Goal: Task Accomplishment & Management: Complete application form

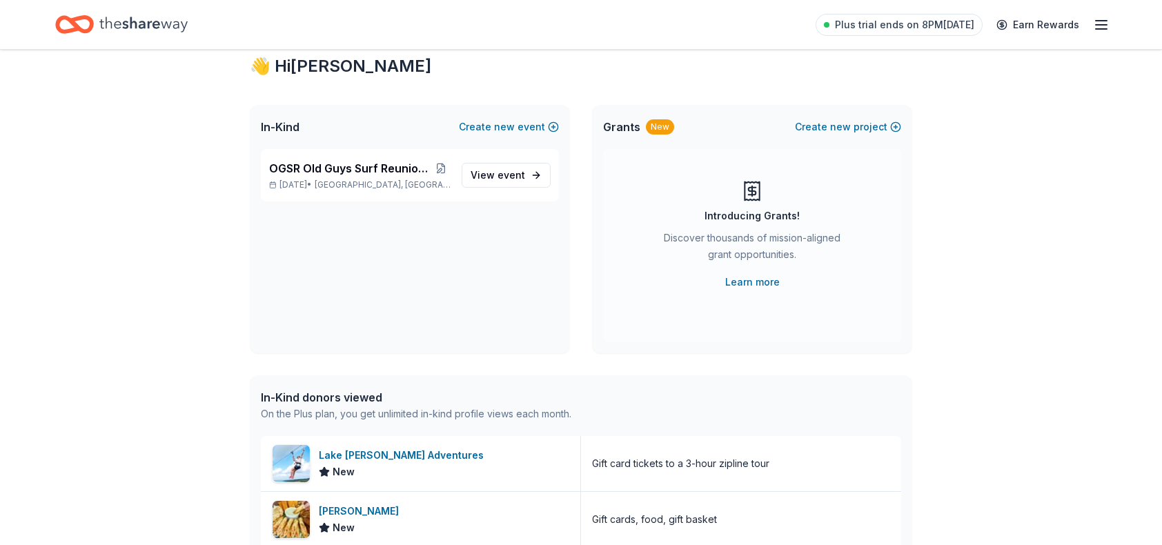
scroll to position [34, 0]
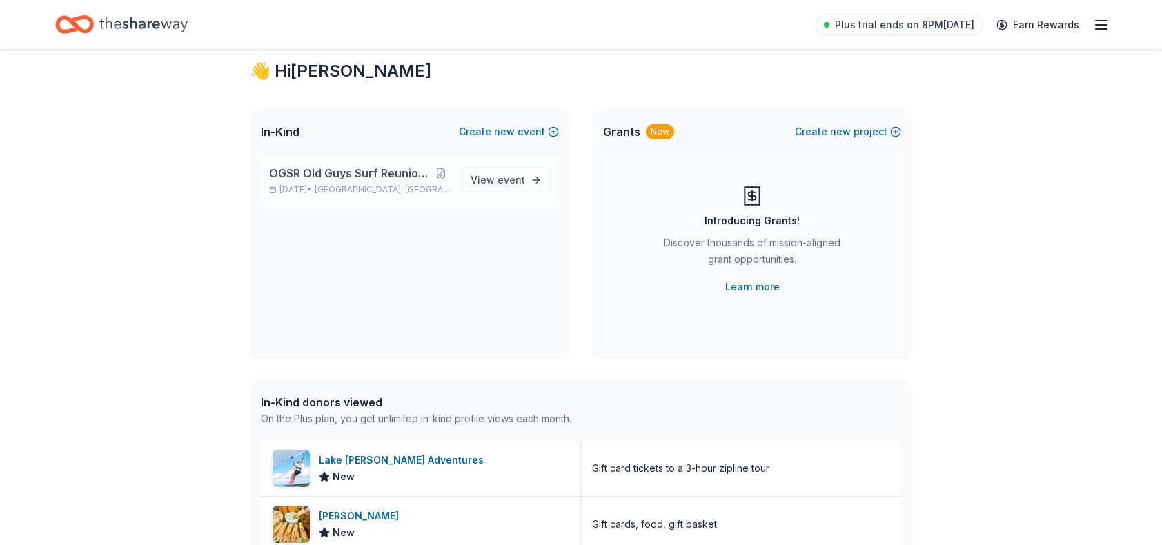
click at [361, 174] on span "OGSR Old Guys Surf Reunion Annual Event" at bounding box center [350, 173] width 162 height 17
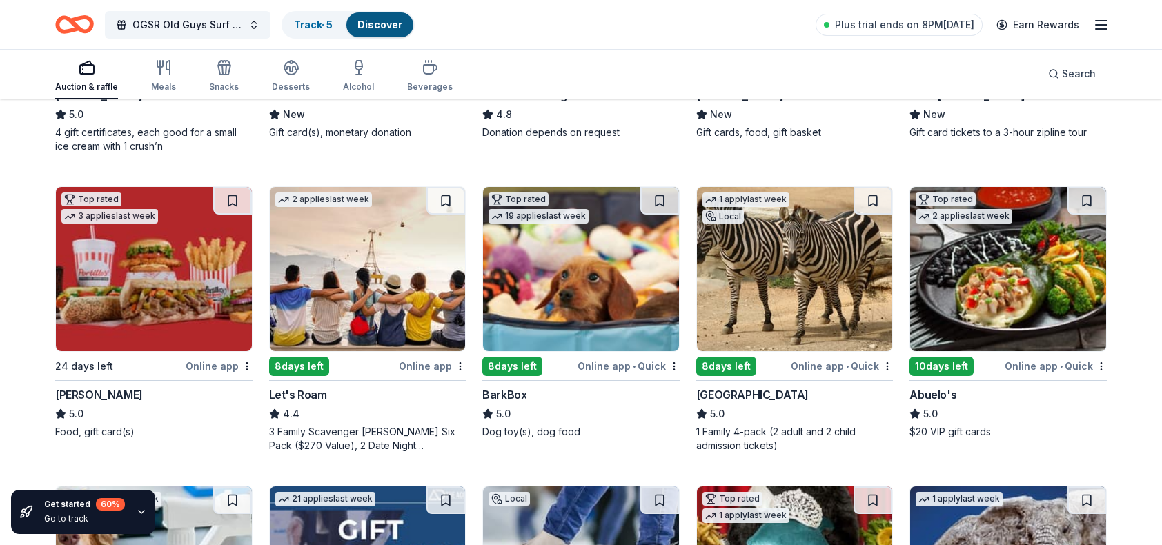
scroll to position [402, 0]
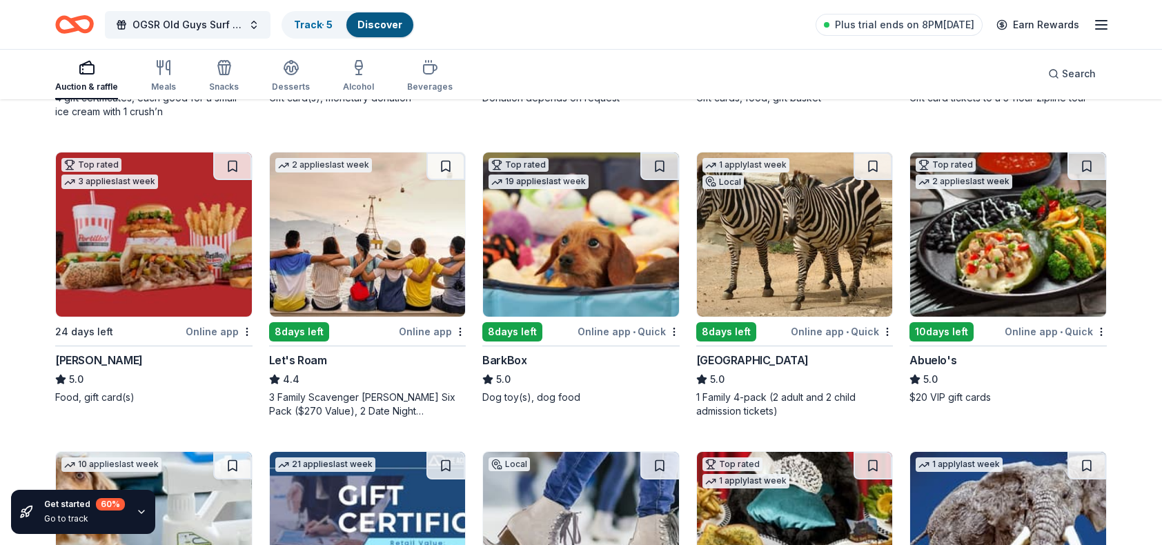
click at [95, 259] on img at bounding box center [154, 235] width 196 height 164
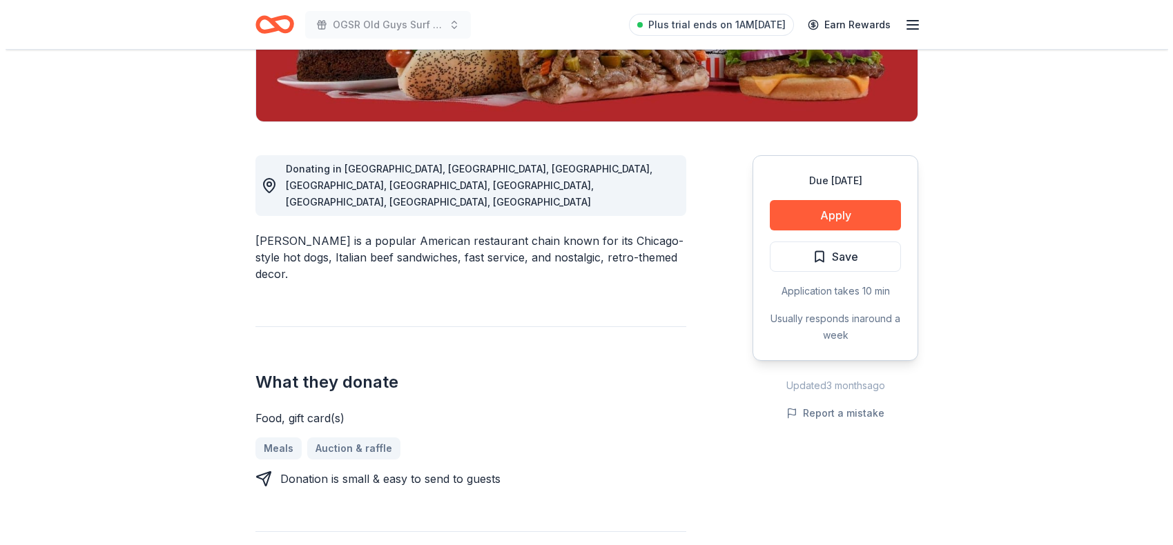
scroll to position [300, 0]
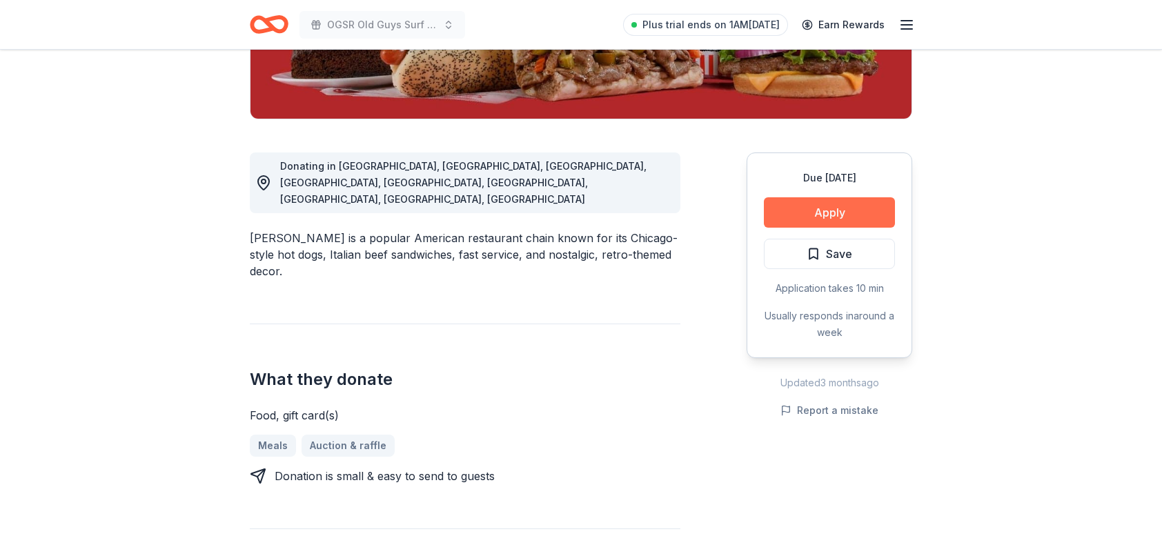
click at [806, 212] on button "Apply" at bounding box center [829, 212] width 131 height 30
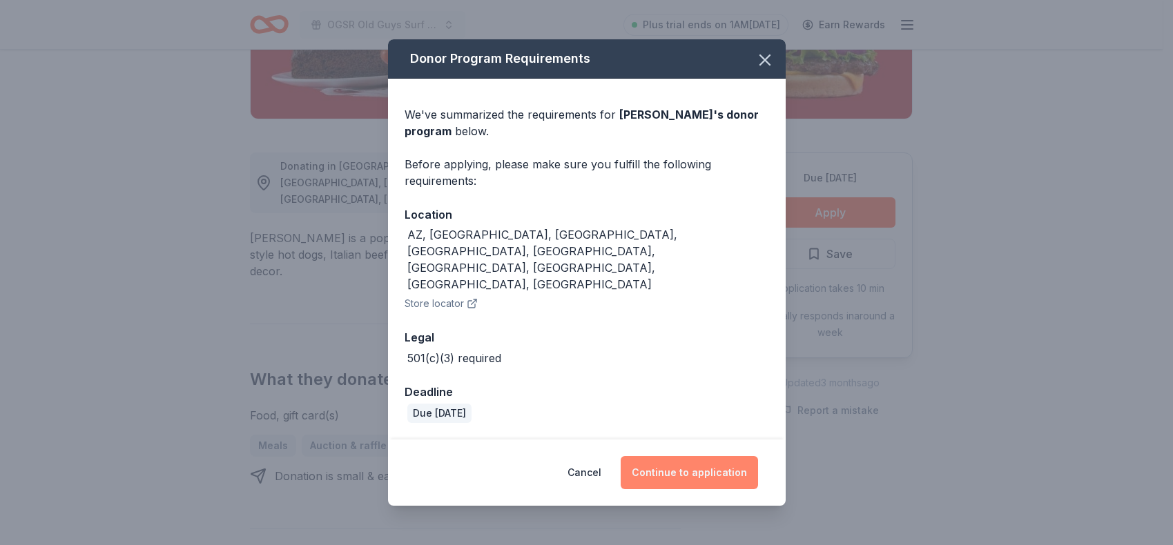
click at [667, 456] on button "Continue to application" at bounding box center [689, 472] width 137 height 33
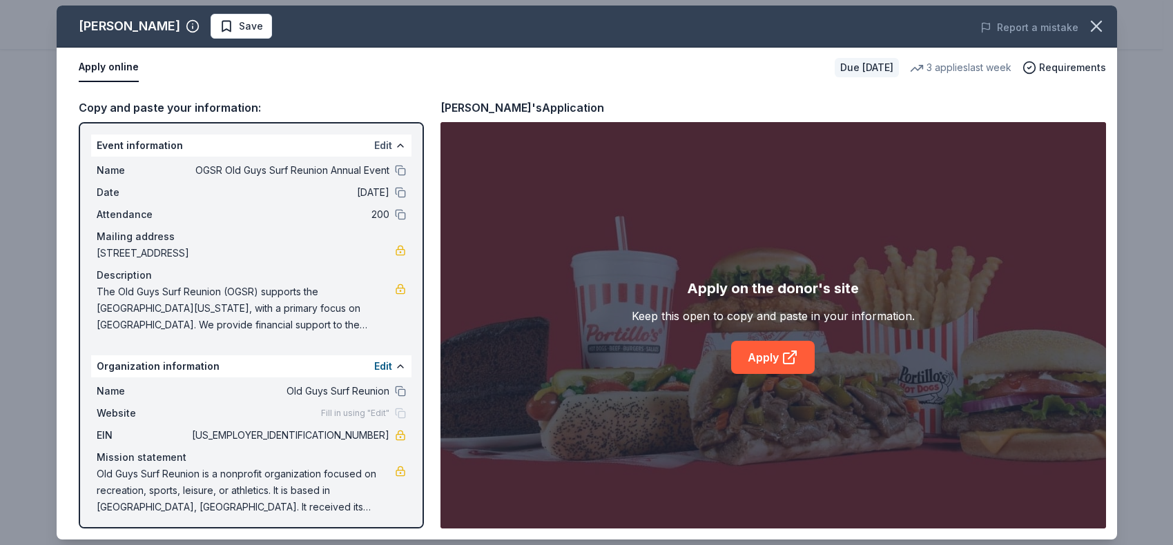
click at [380, 145] on button "Edit" at bounding box center [383, 145] width 18 height 17
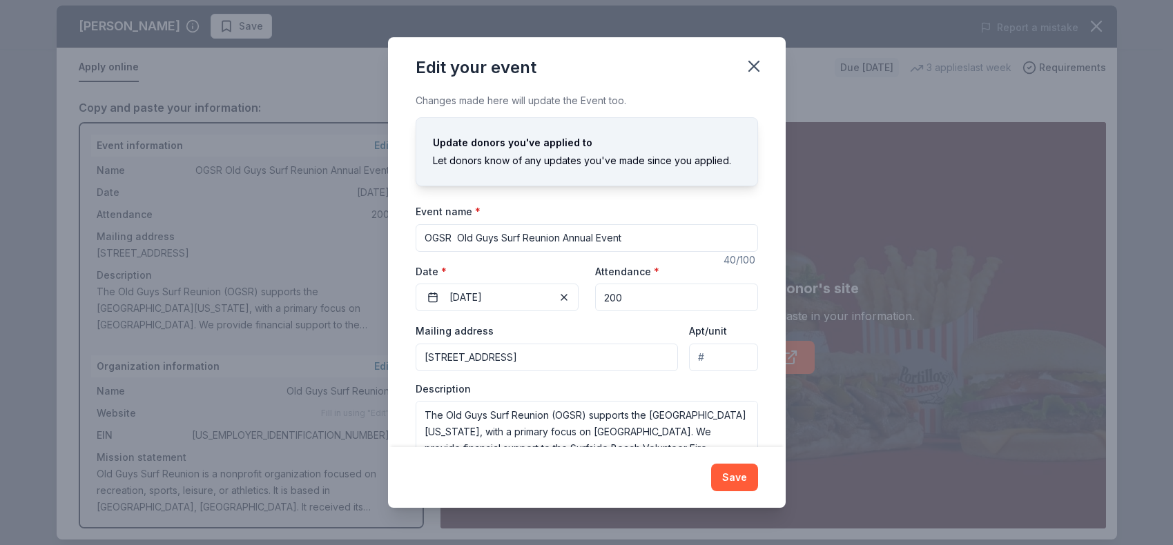
click at [622, 358] on input "509 Laurel Street, La Marque, TX, 77568" at bounding box center [547, 358] width 263 height 28
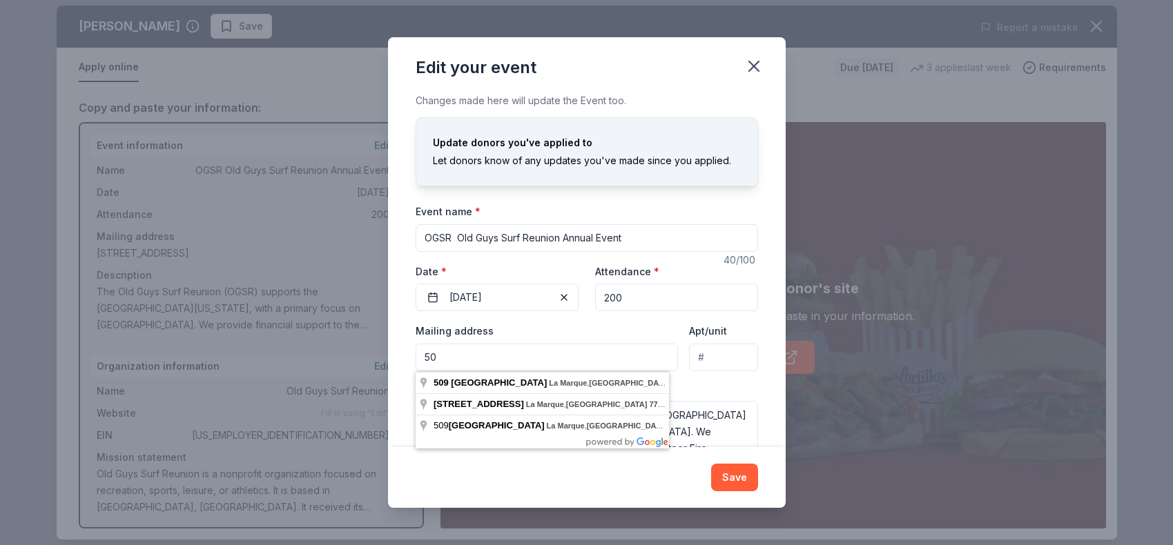
type input "5"
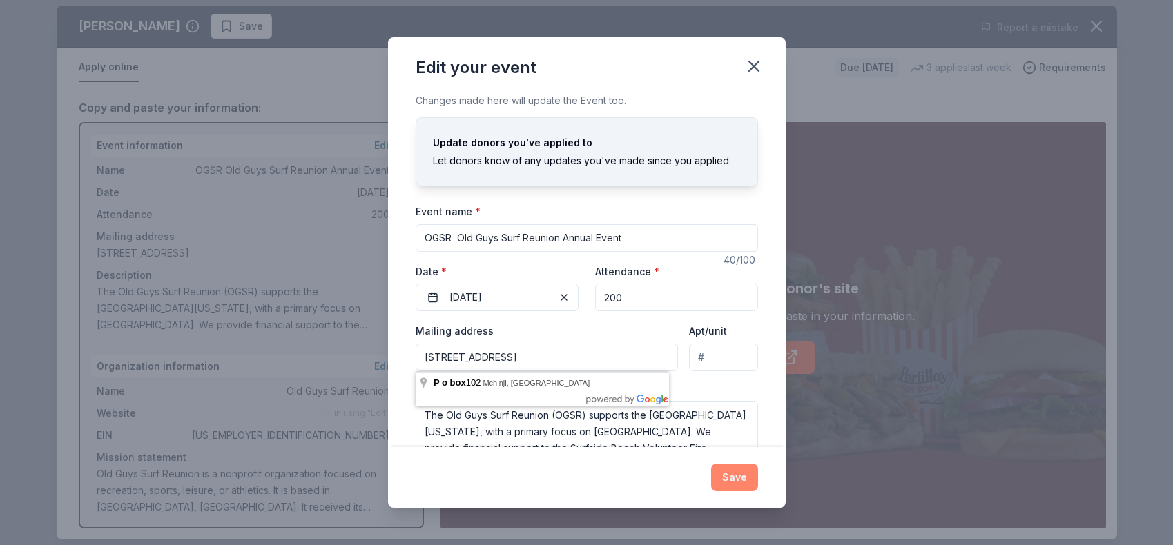
type input "P O Box 102, LaMarque 77568"
click at [732, 476] on button "Save" at bounding box center [734, 478] width 47 height 28
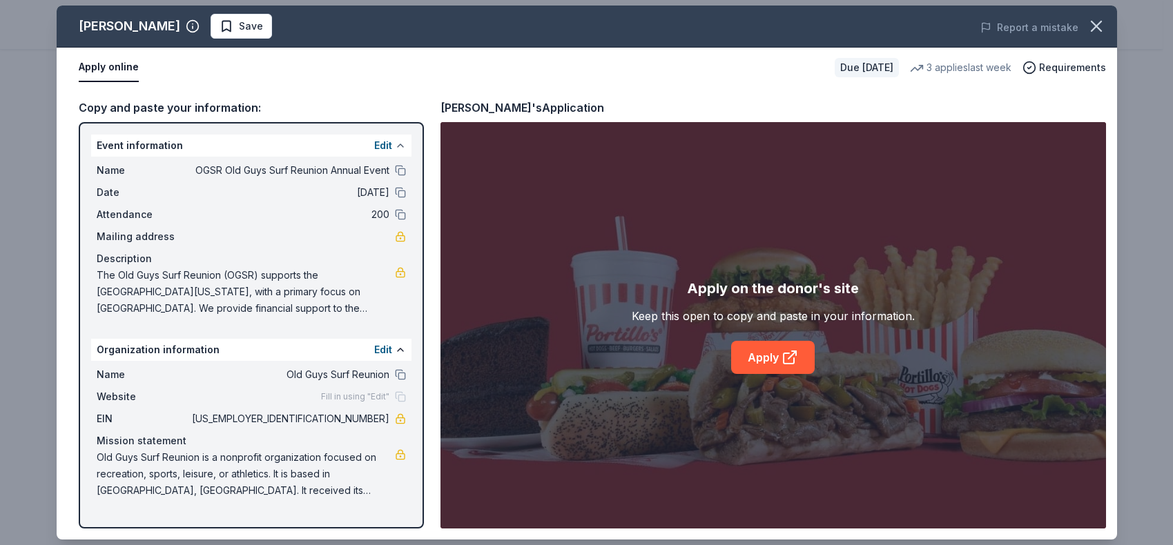
click at [400, 148] on button at bounding box center [400, 145] width 11 height 11
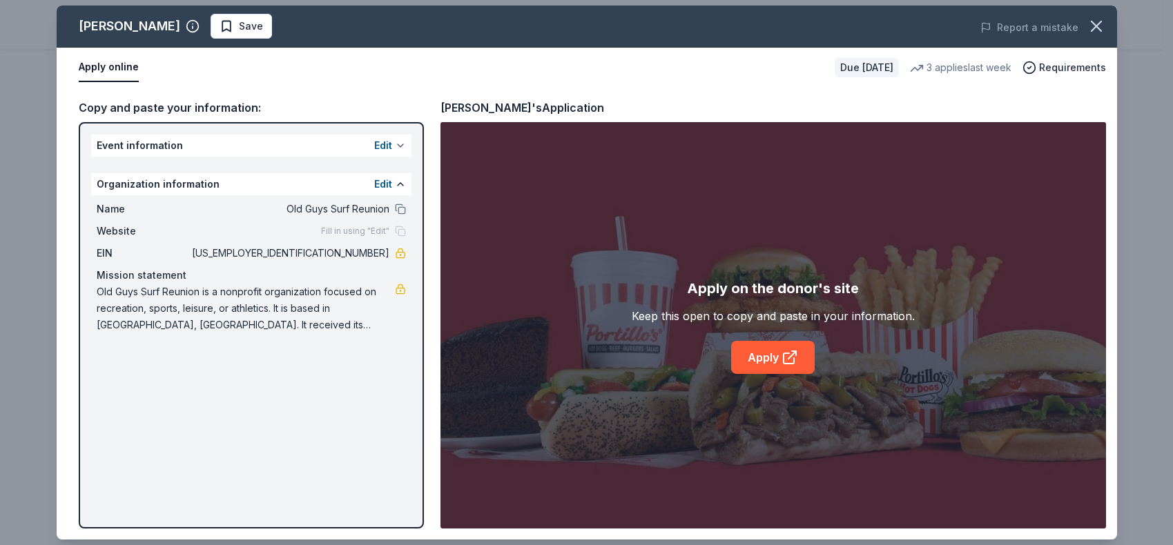
click at [400, 148] on button at bounding box center [400, 145] width 11 height 11
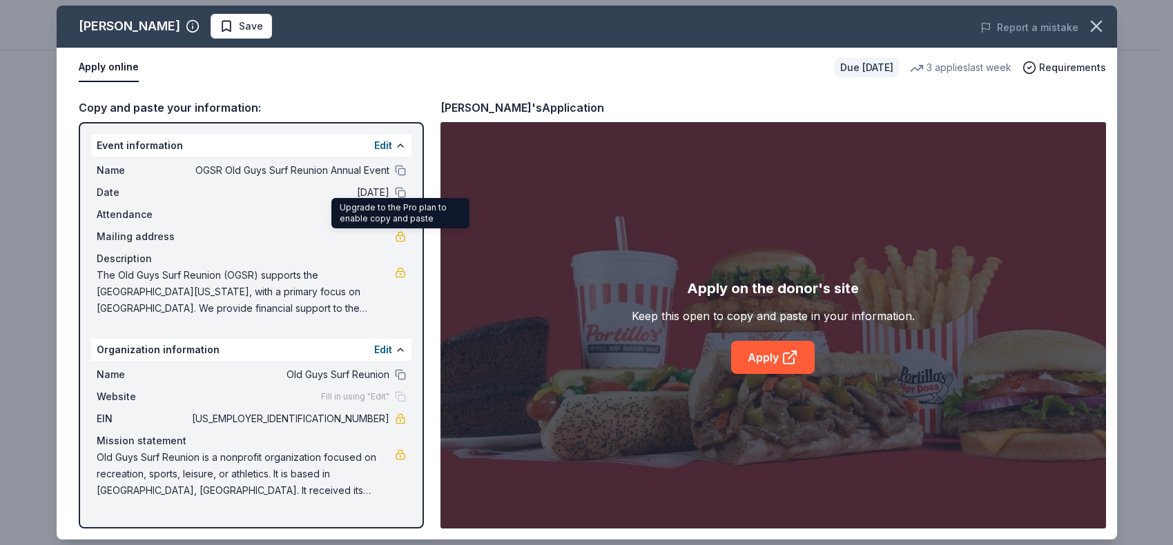
click at [398, 240] on link at bounding box center [400, 236] width 11 height 11
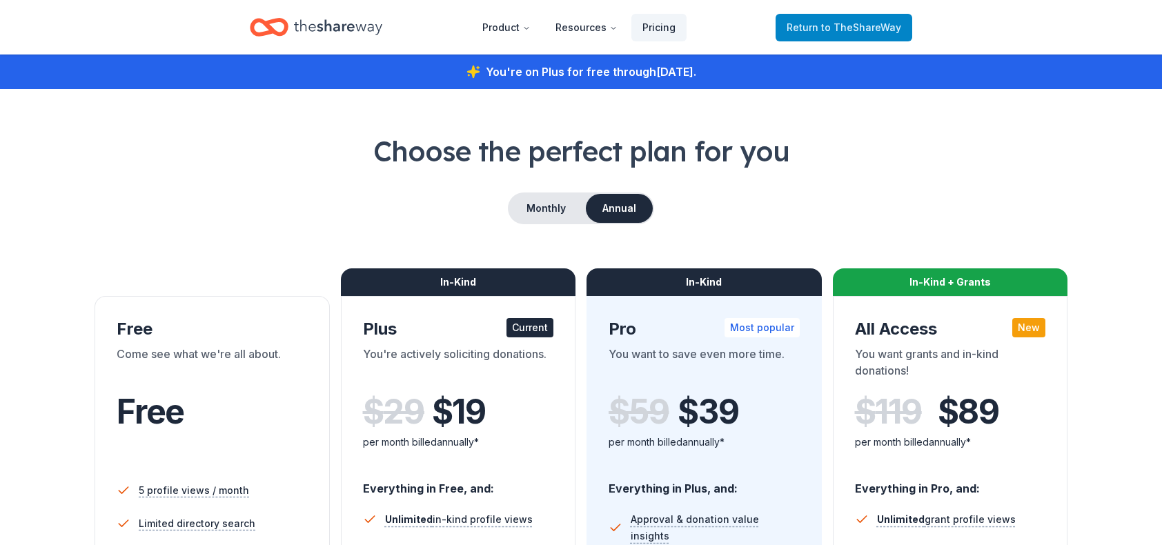
click at [835, 32] on span "to TheShareWay" at bounding box center [861, 27] width 80 height 12
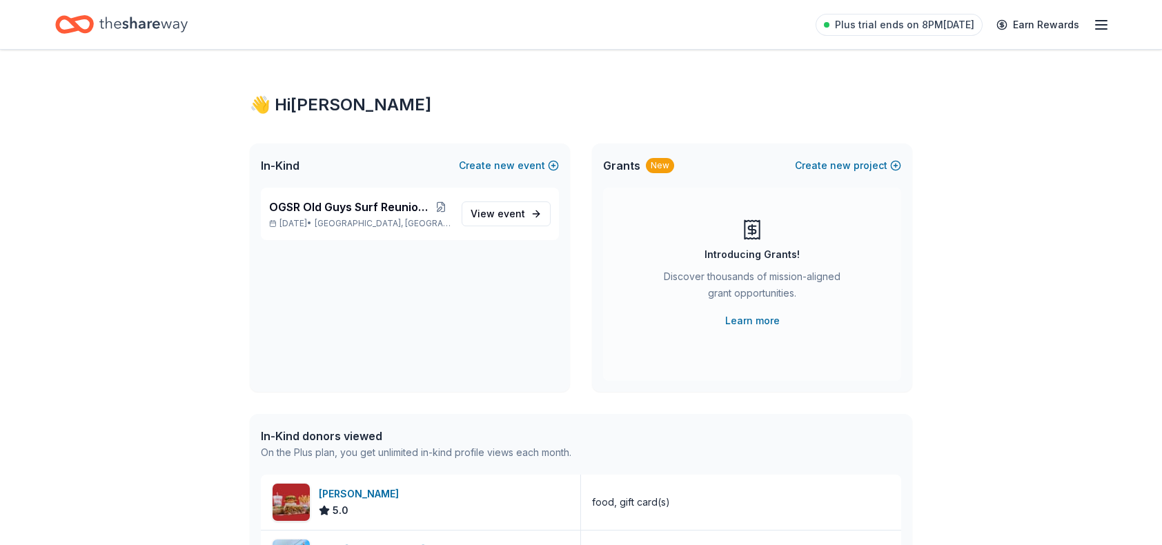
click at [1104, 22] on icon "button" at bounding box center [1101, 25] width 17 height 17
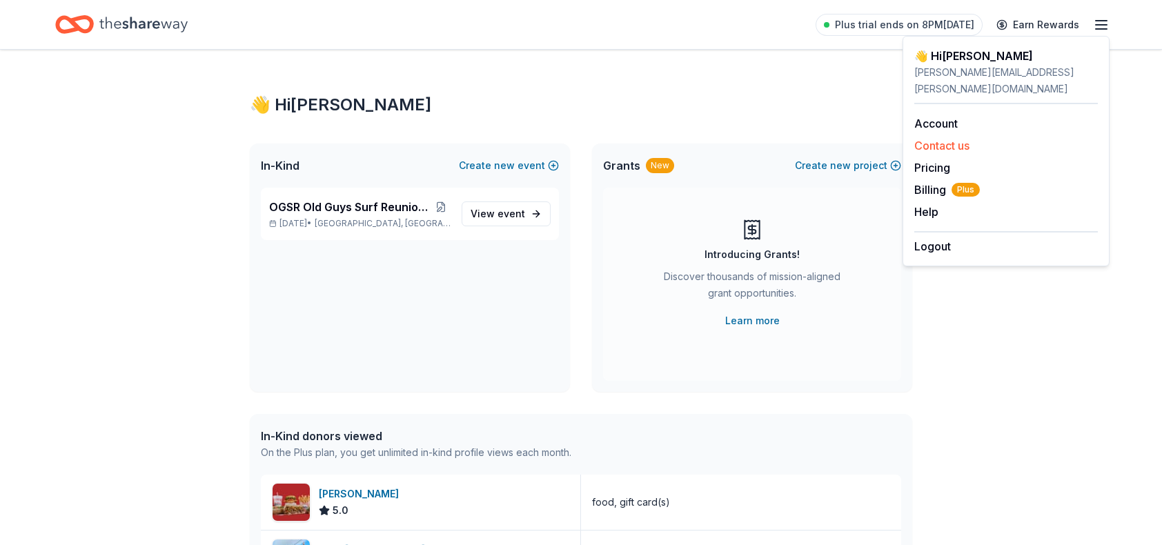
click at [960, 137] on button "Contact us" at bounding box center [942, 145] width 55 height 17
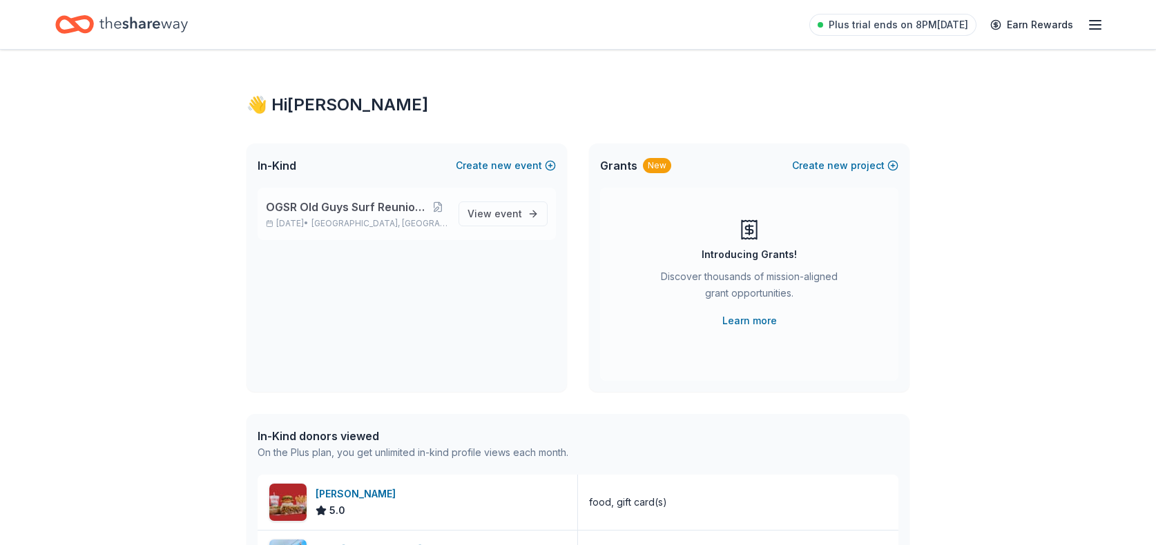
click at [295, 206] on span "OGSR Old Guys Surf Reunion Annual Event" at bounding box center [347, 207] width 162 height 17
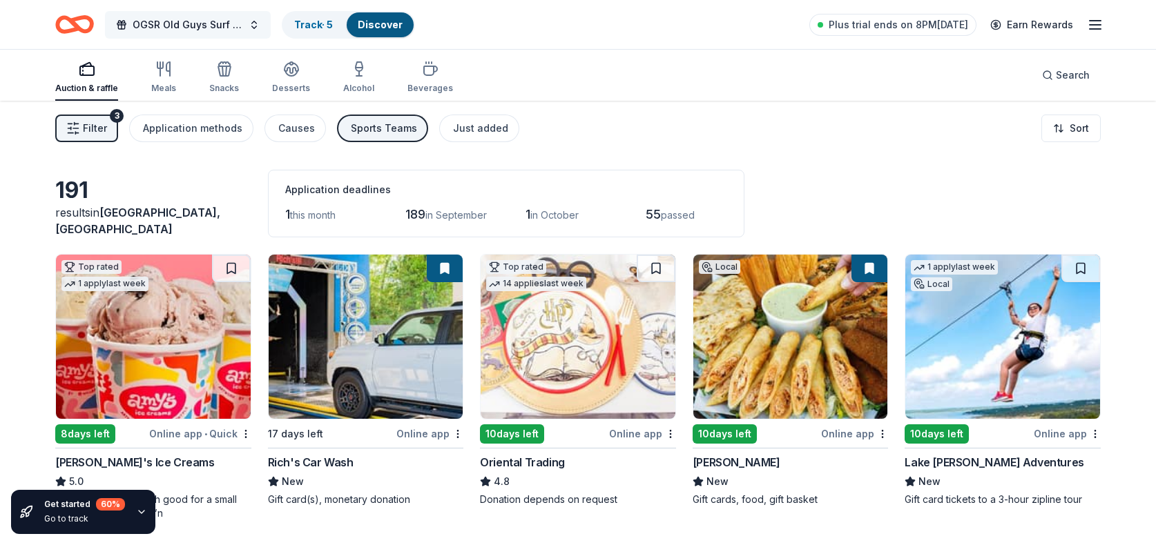
click at [218, 25] on span "OGSR Old Guys Surf Reunion Annual Event" at bounding box center [188, 25] width 110 height 17
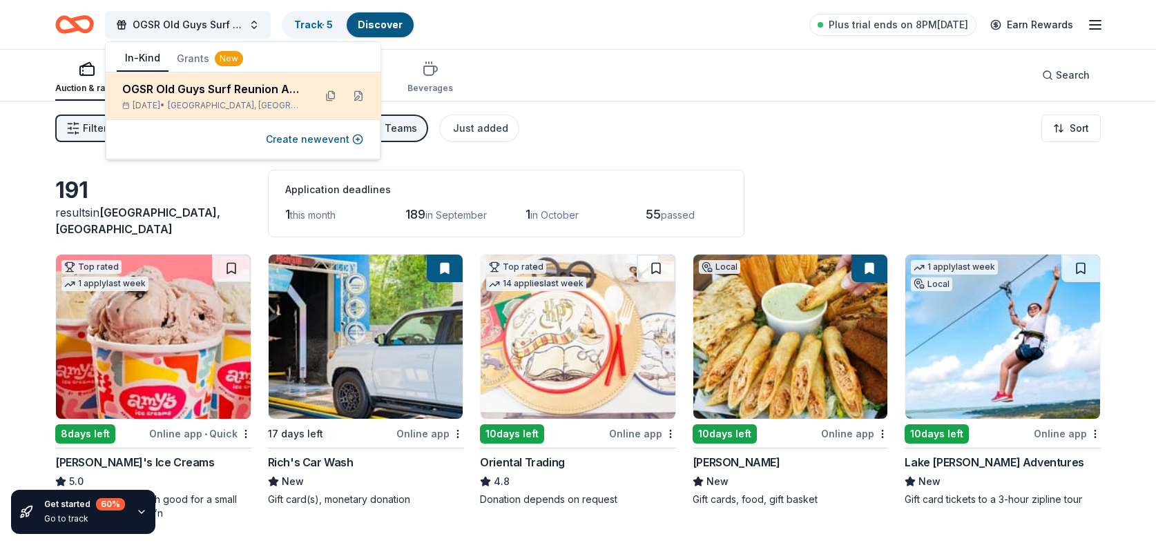
click at [220, 92] on div "OGSR Old Guys Surf Reunion Annual Event" at bounding box center [212, 89] width 181 height 17
click at [221, 92] on div "OGSR Old Guys Surf Reunion Annual Event" at bounding box center [212, 89] width 181 height 17
click at [269, 92] on div "OGSR Old Guys Surf Reunion Annual Event" at bounding box center [212, 89] width 181 height 17
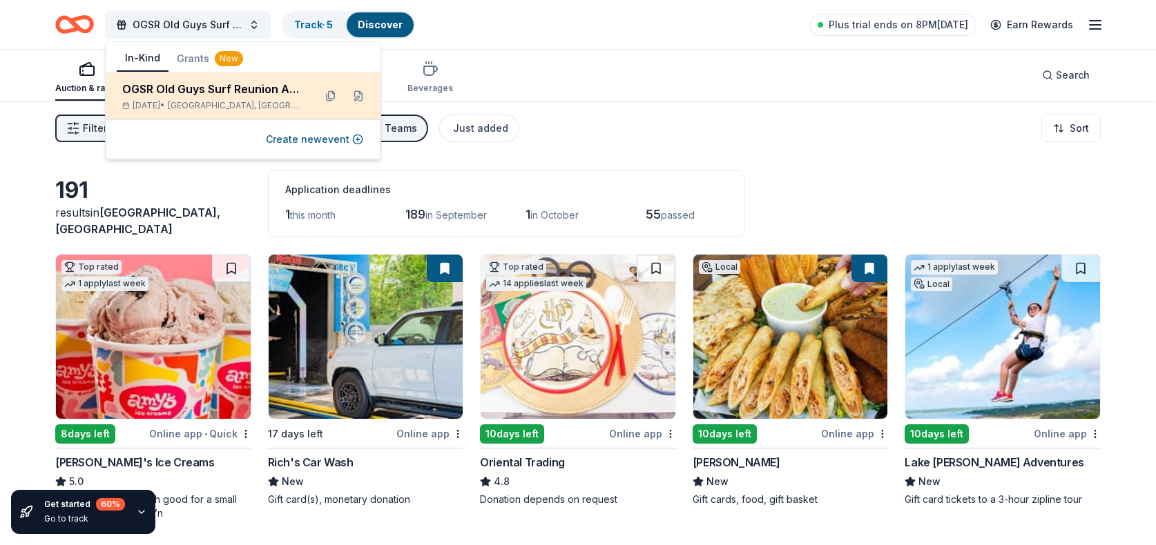
click at [193, 92] on div "OGSR Old Guys Surf Reunion Annual Event" at bounding box center [212, 89] width 181 height 17
click at [195, 91] on div "OGSR Old Guys Surf Reunion Annual Event" at bounding box center [212, 89] width 181 height 17
click at [360, 94] on button at bounding box center [358, 96] width 22 height 22
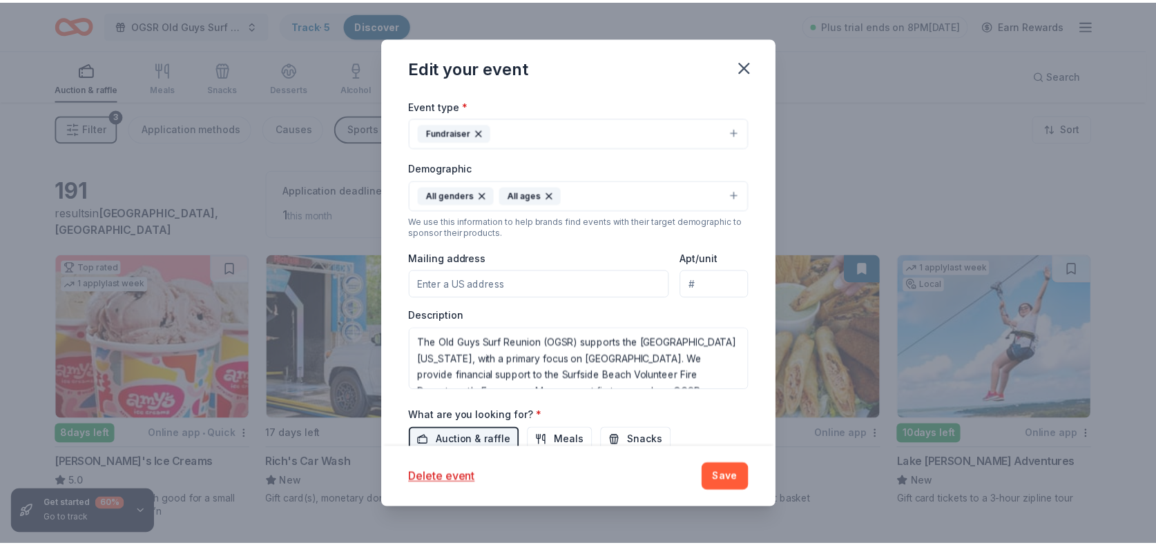
scroll to position [284, 0]
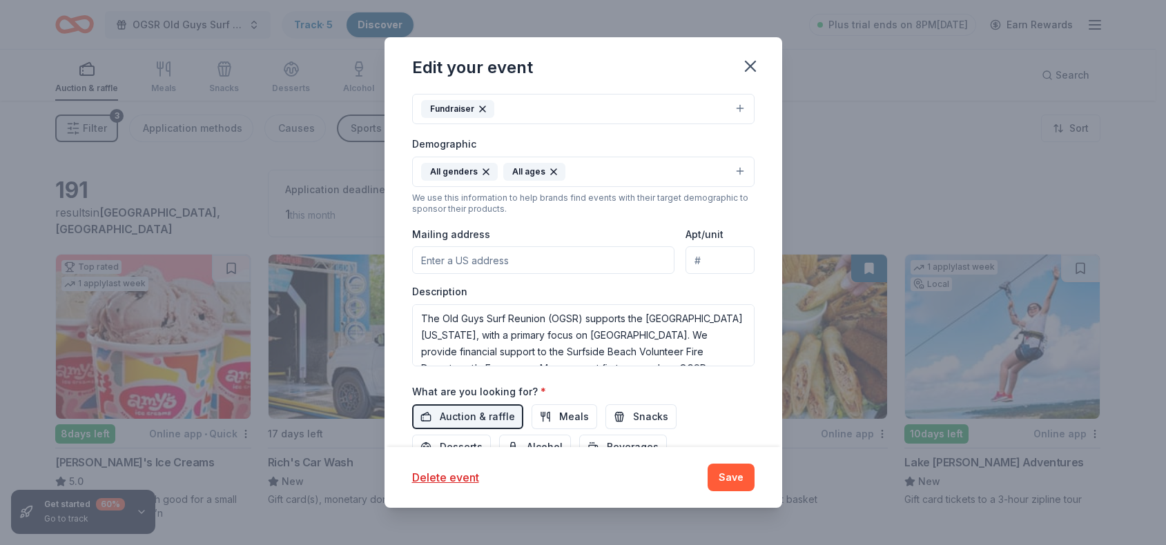
click at [471, 257] on input "Mailing address" at bounding box center [543, 260] width 263 height 28
type input "P O Box 102 LaMarque 77568"
click at [724, 472] on button "Save" at bounding box center [731, 478] width 47 height 28
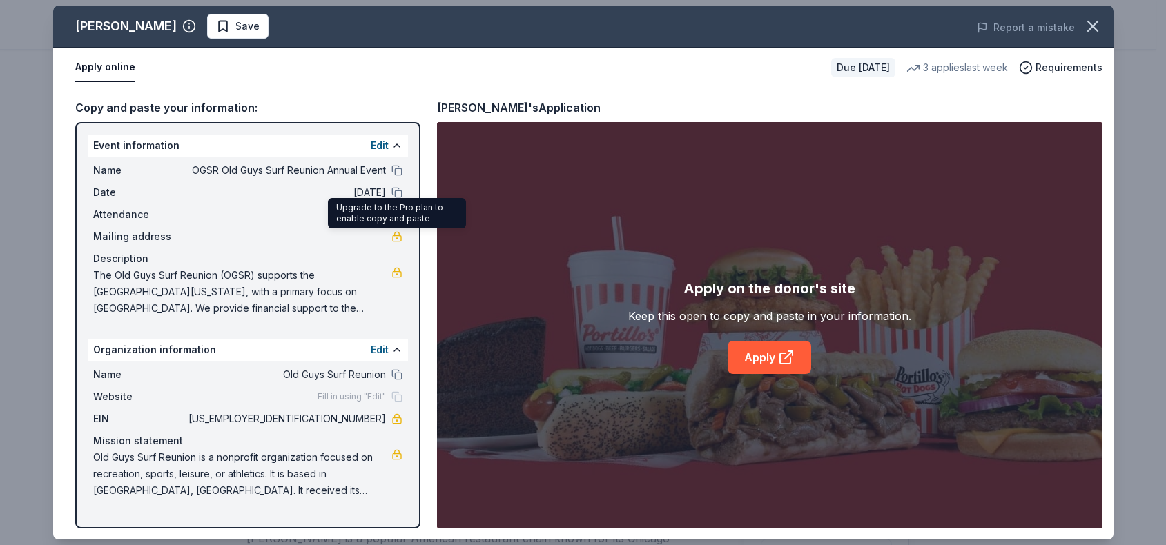
scroll to position [300, 0]
click at [90, 234] on div "Name OGSR Old Guys Surf Reunion Annual Event Date 10/04/25 Attendance 200 Maili…" at bounding box center [248, 240] width 320 height 166
drag, startPoint x: 90, startPoint y: 234, endPoint x: 384, endPoint y: 242, distance: 294.2
click at [370, 242] on div "Name OGSR Old Guys Surf Reunion Annual Event Date 10/04/25 Attendance 200 Maili…" at bounding box center [248, 240] width 320 height 166
click at [397, 240] on link at bounding box center [396, 236] width 11 height 11
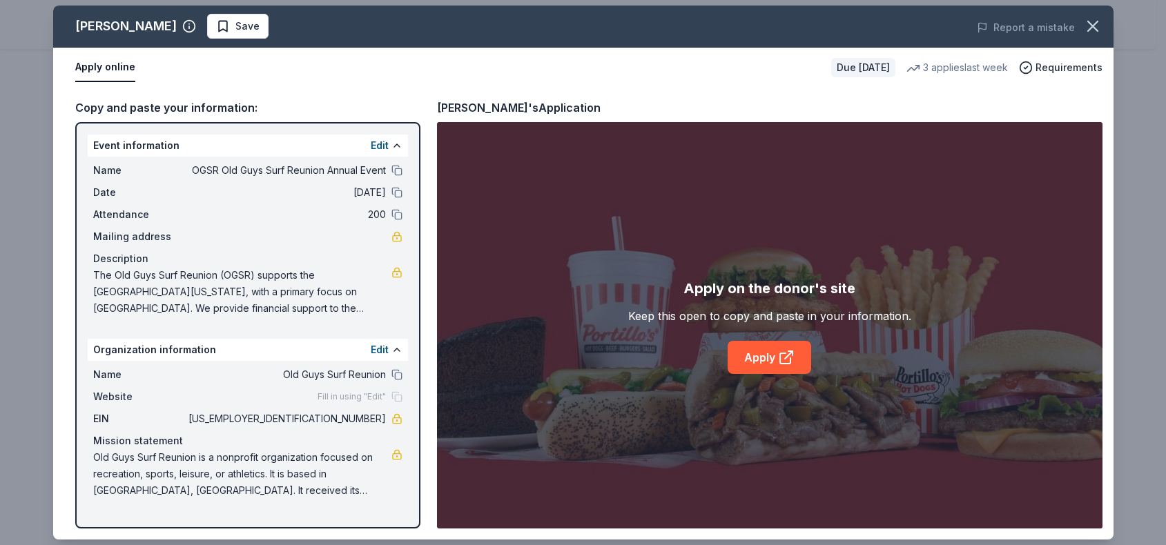
drag, startPoint x: 177, startPoint y: 233, endPoint x: 130, endPoint y: 237, distance: 47.1
click at [130, 237] on span "Mailing address" at bounding box center [139, 236] width 92 height 17
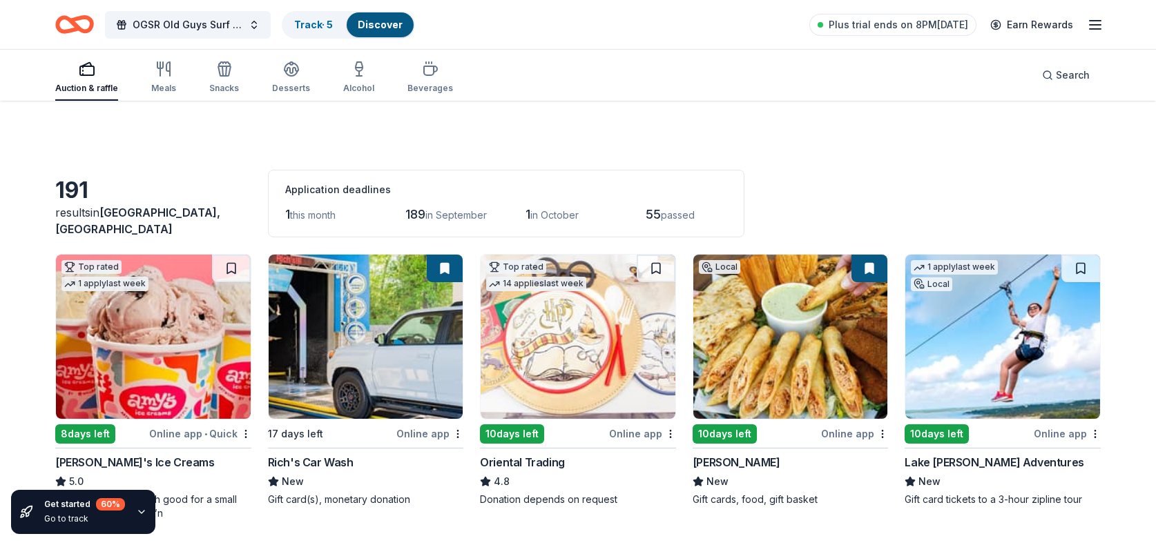
scroll to position [402, 0]
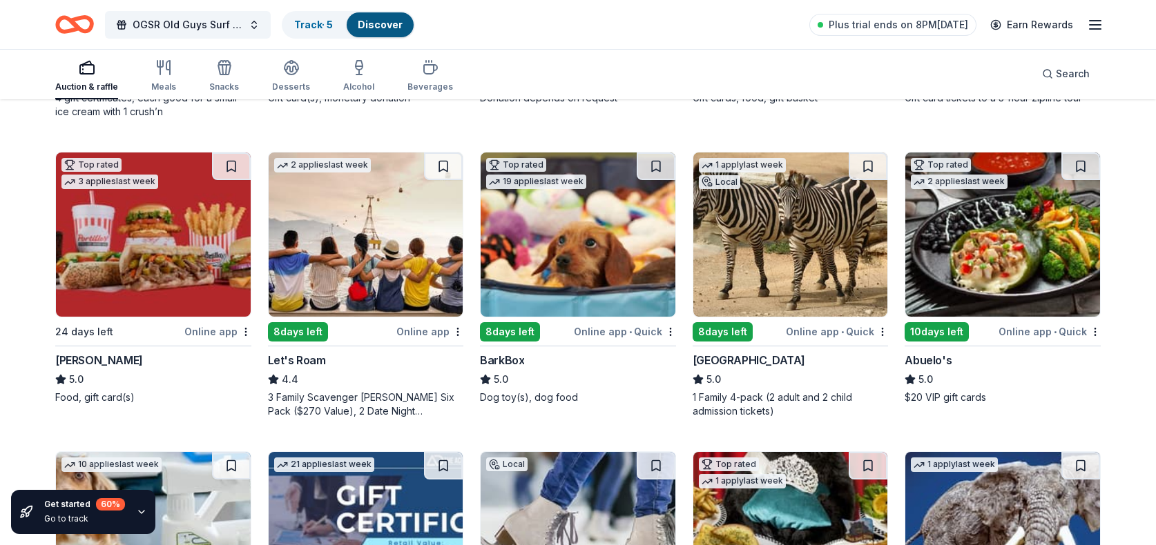
click at [507, 332] on div "8 days left" at bounding box center [510, 331] width 60 height 19
click at [520, 326] on div "8 days left" at bounding box center [510, 331] width 60 height 19
click at [798, 236] on img at bounding box center [790, 235] width 195 height 164
click at [997, 210] on img at bounding box center [1002, 235] width 195 height 164
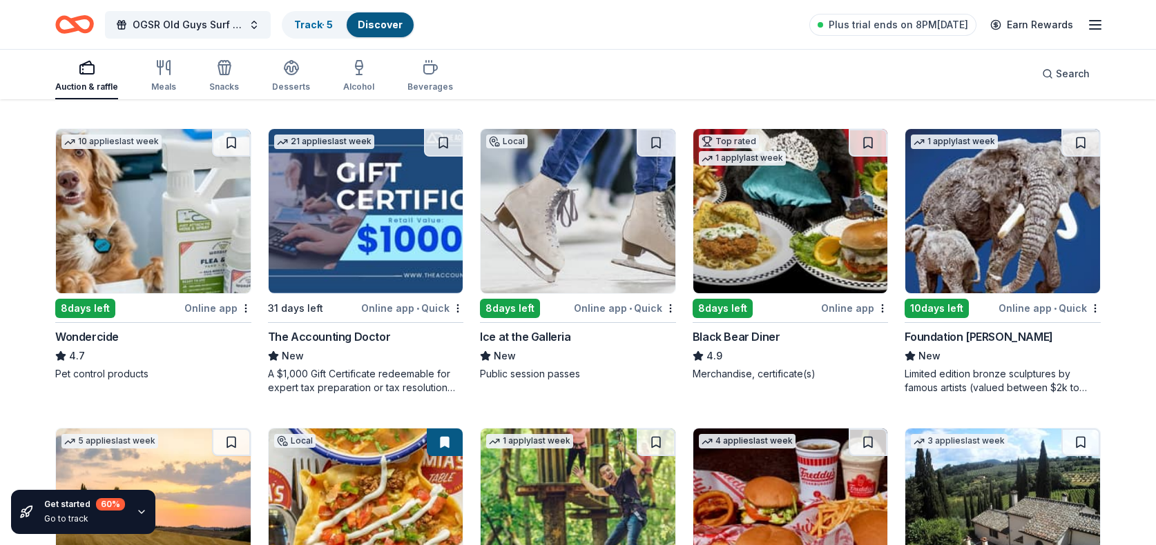
scroll to position [731, 0]
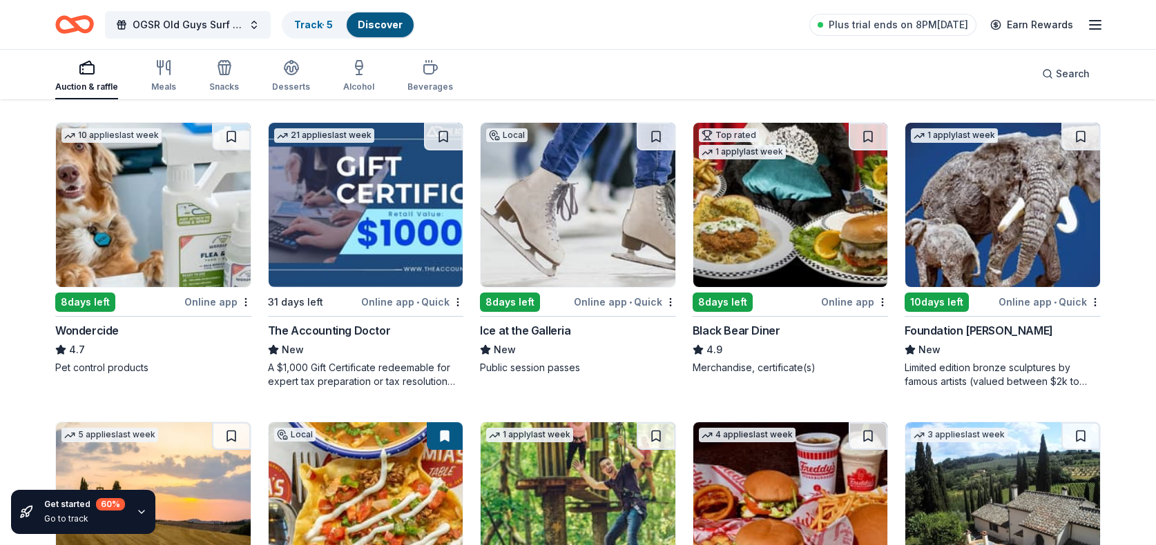
click at [610, 255] on img at bounding box center [577, 205] width 195 height 164
click at [795, 222] on img at bounding box center [790, 205] width 195 height 164
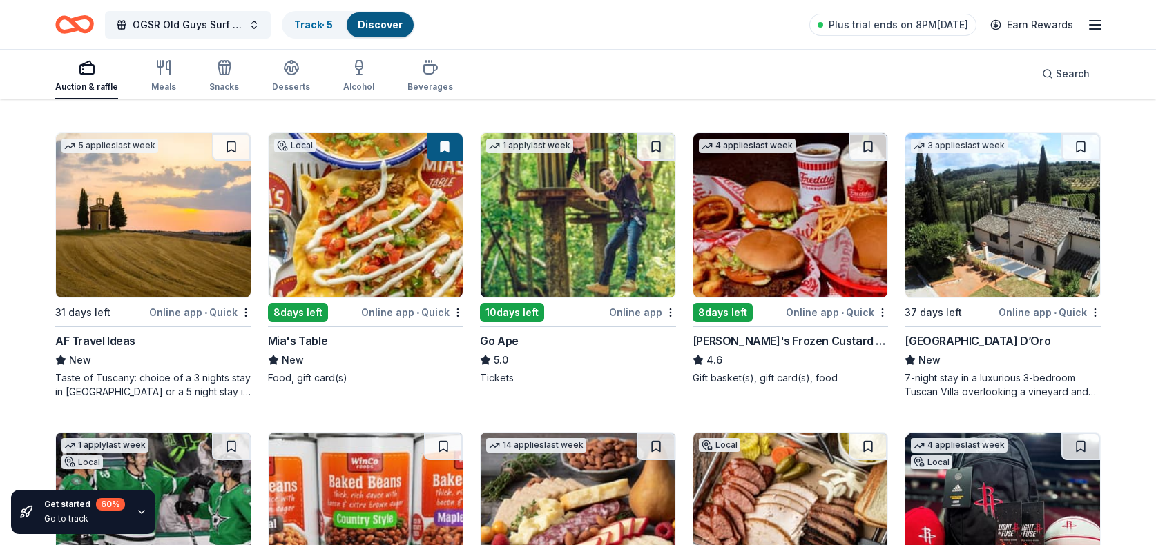
scroll to position [1040, 0]
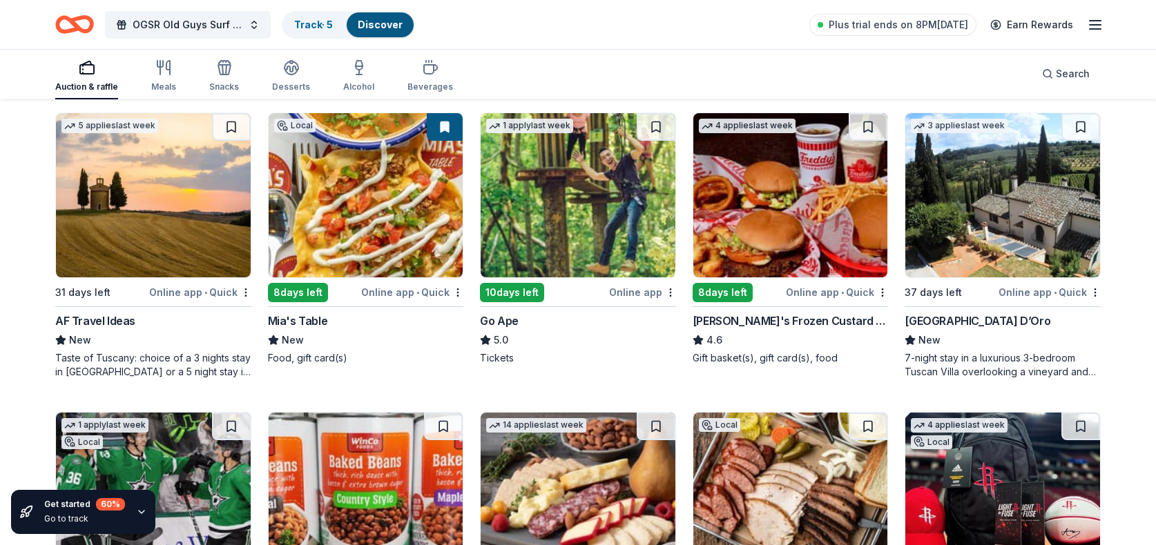
click at [320, 146] on img at bounding box center [366, 195] width 195 height 164
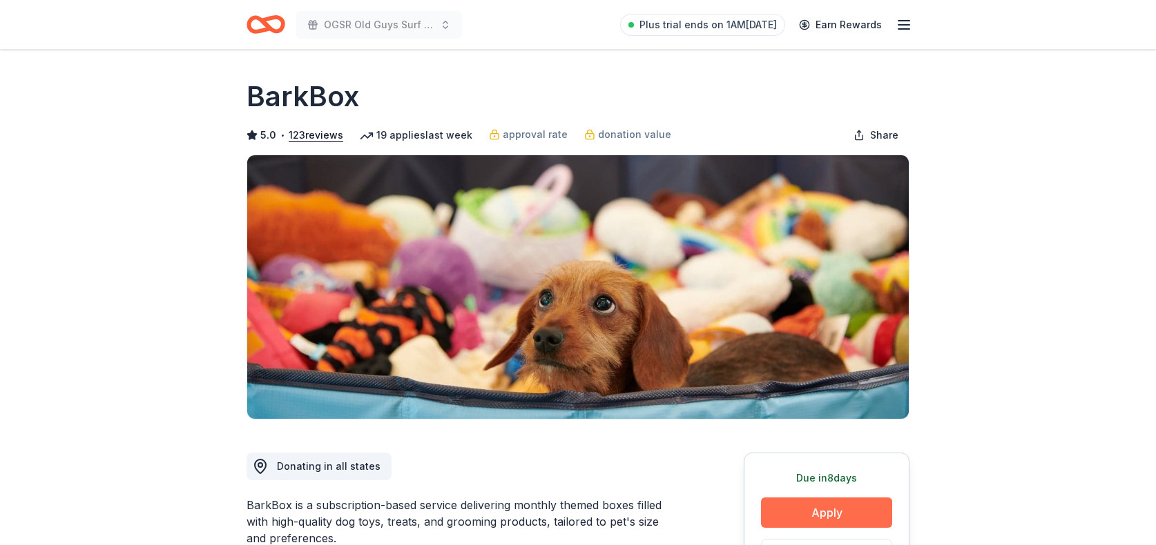
click at [810, 518] on button "Apply" at bounding box center [826, 513] width 131 height 30
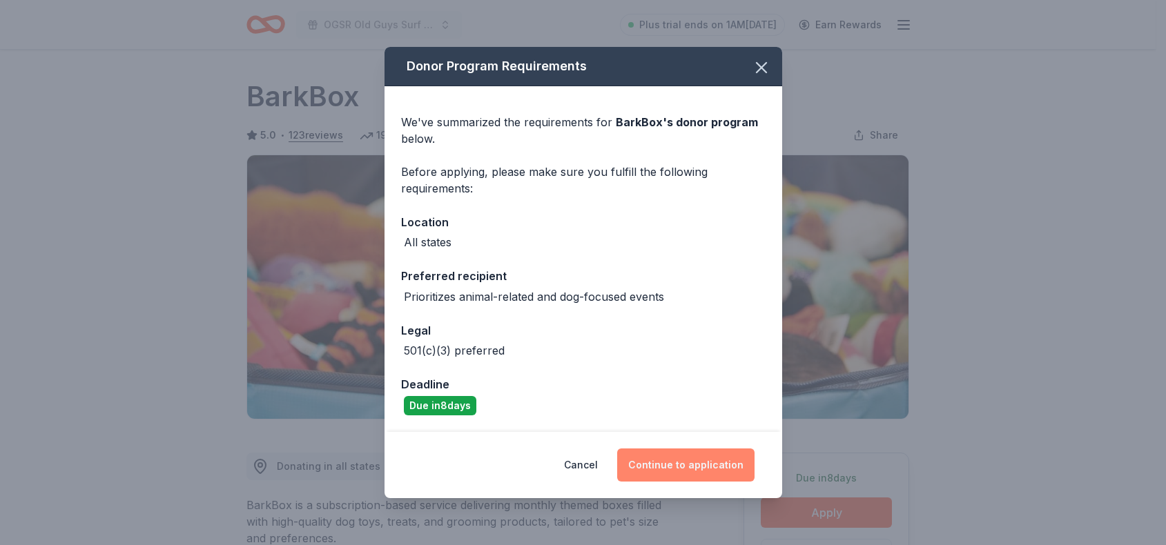
click at [674, 464] on button "Continue to application" at bounding box center [685, 465] width 137 height 33
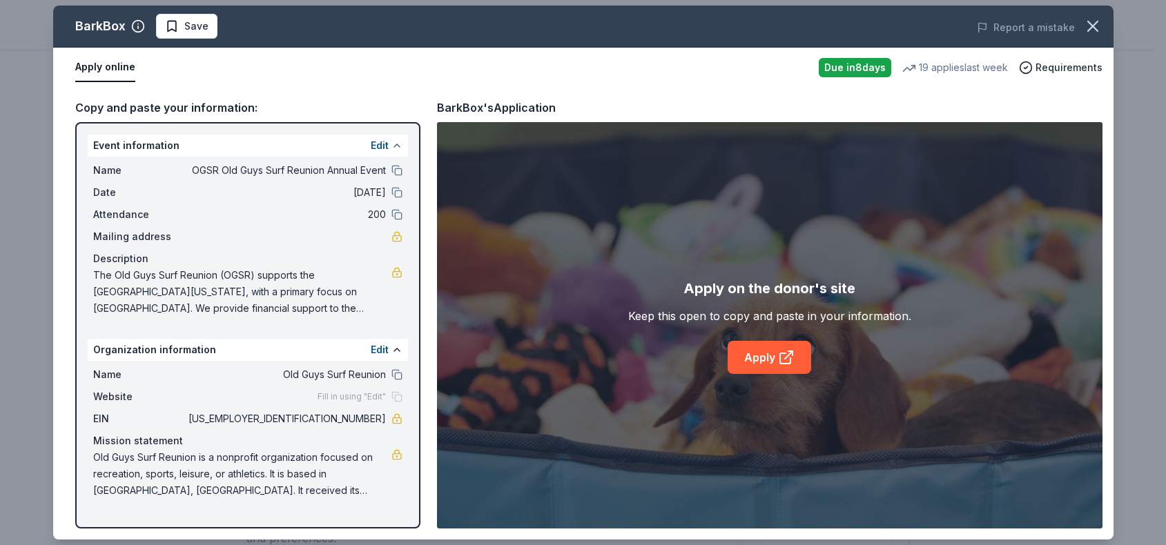
click at [391, 146] on button at bounding box center [396, 145] width 11 height 11
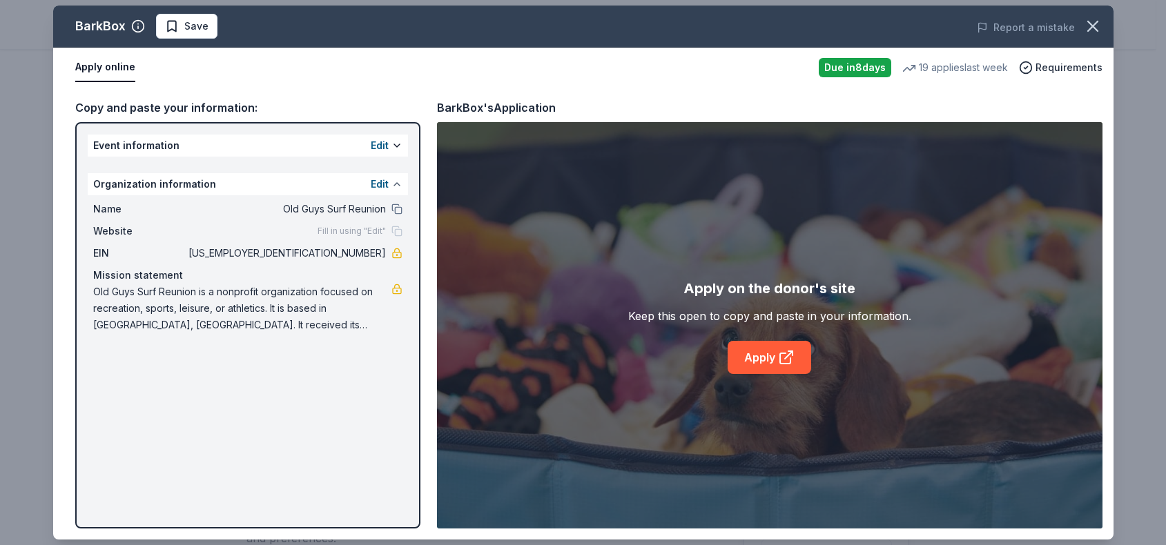
click at [396, 186] on button at bounding box center [396, 184] width 11 height 11
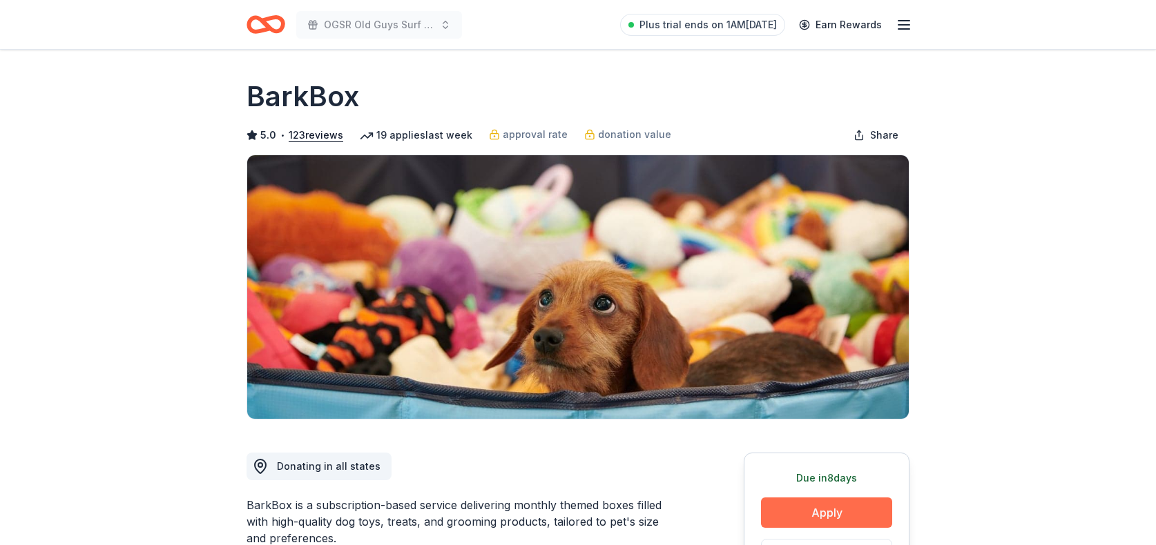
click at [809, 520] on button "Apply" at bounding box center [826, 513] width 131 height 30
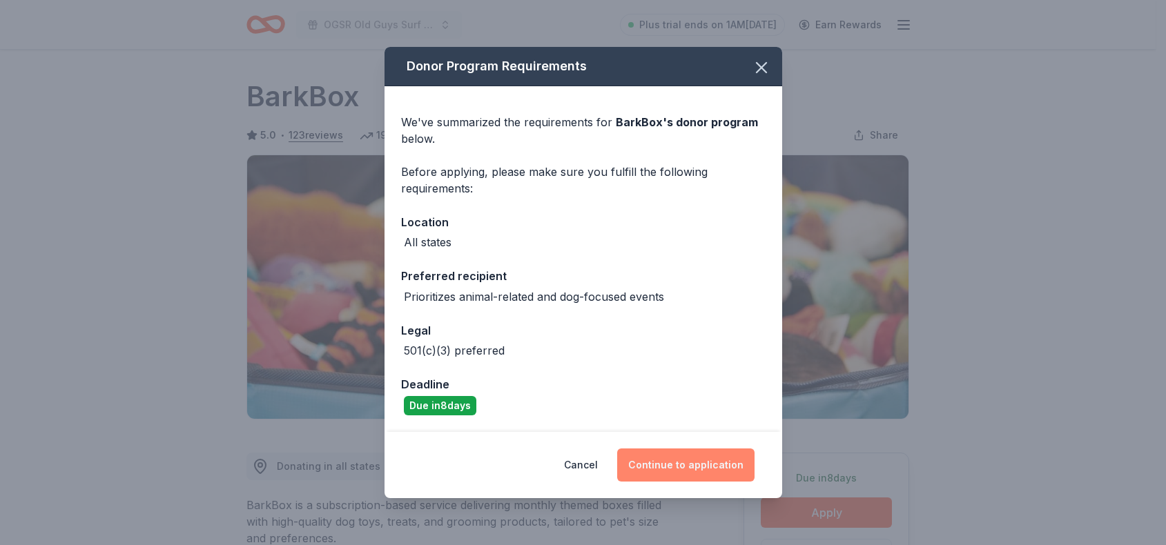
click at [682, 468] on button "Continue to application" at bounding box center [685, 465] width 137 height 33
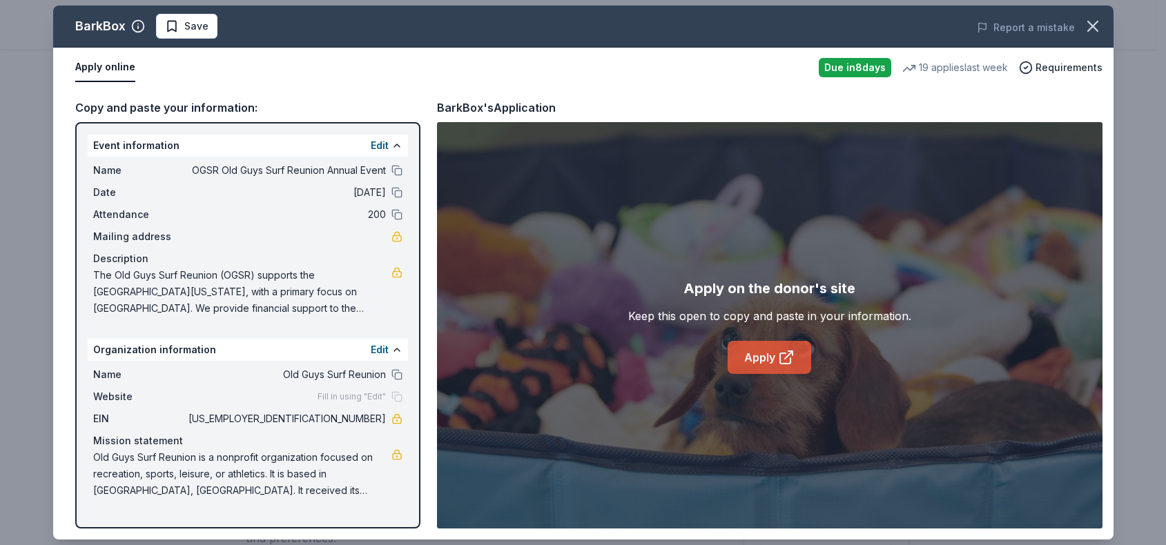
click at [742, 353] on link "Apply" at bounding box center [770, 357] width 84 height 33
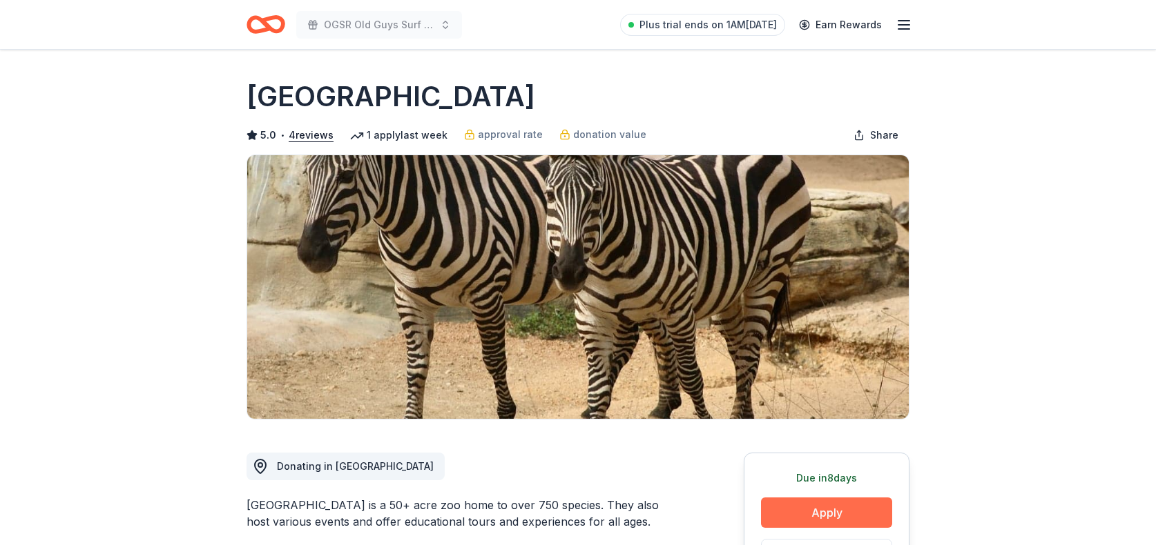
click at [809, 518] on button "Apply" at bounding box center [826, 513] width 131 height 30
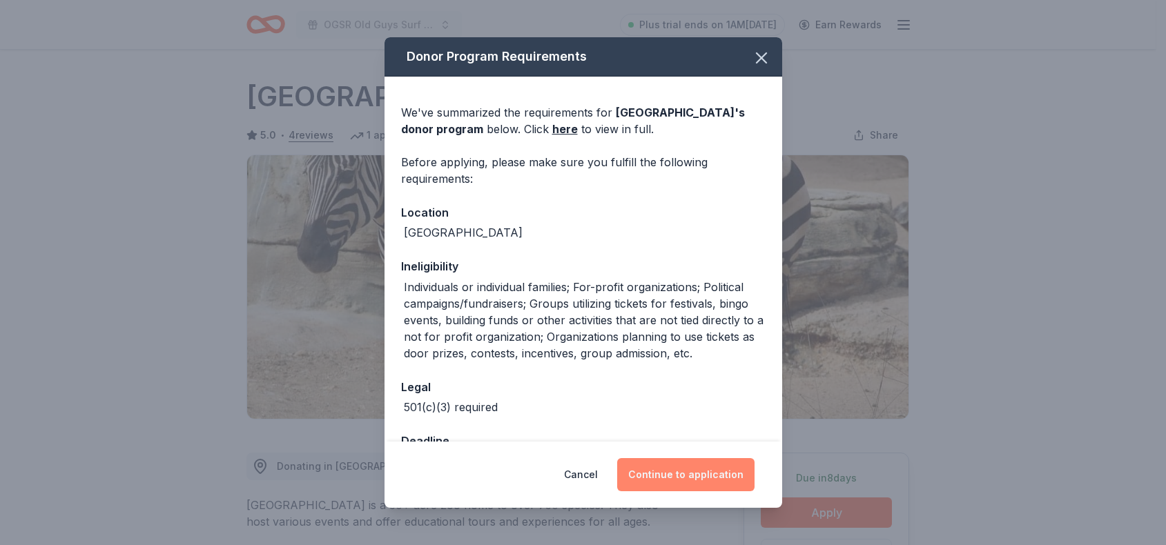
click at [670, 471] on button "Continue to application" at bounding box center [685, 474] width 137 height 33
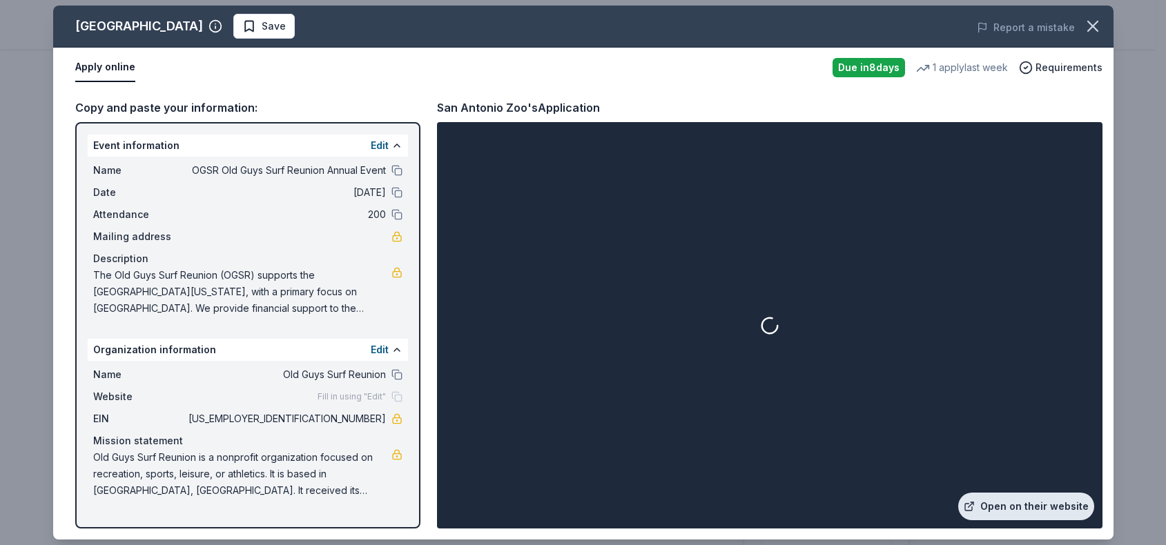
click at [1035, 511] on link "Open on their website" at bounding box center [1026, 507] width 136 height 28
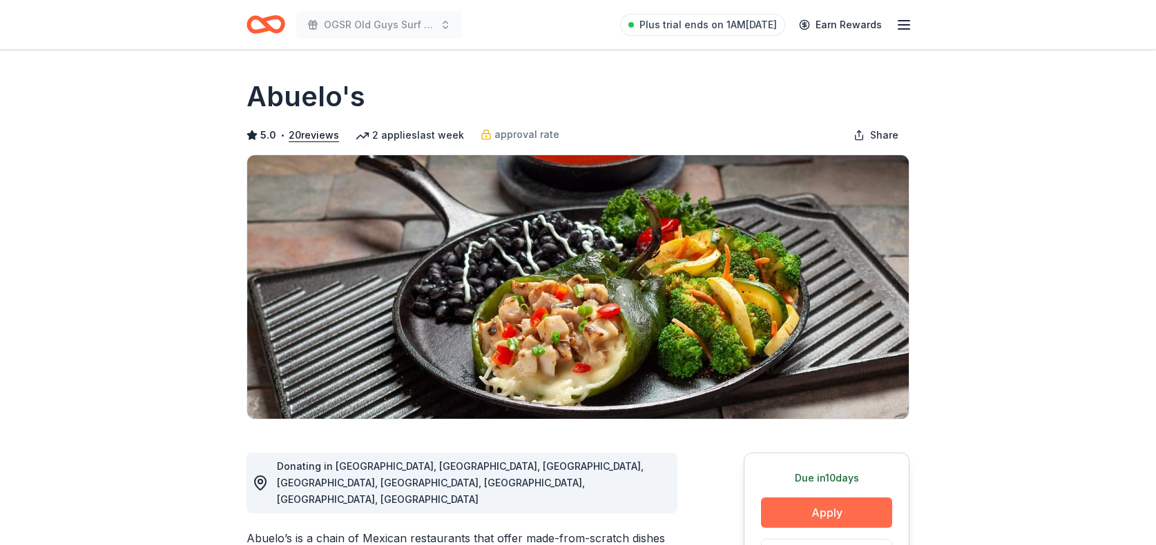
click at [783, 517] on button "Apply" at bounding box center [826, 513] width 131 height 30
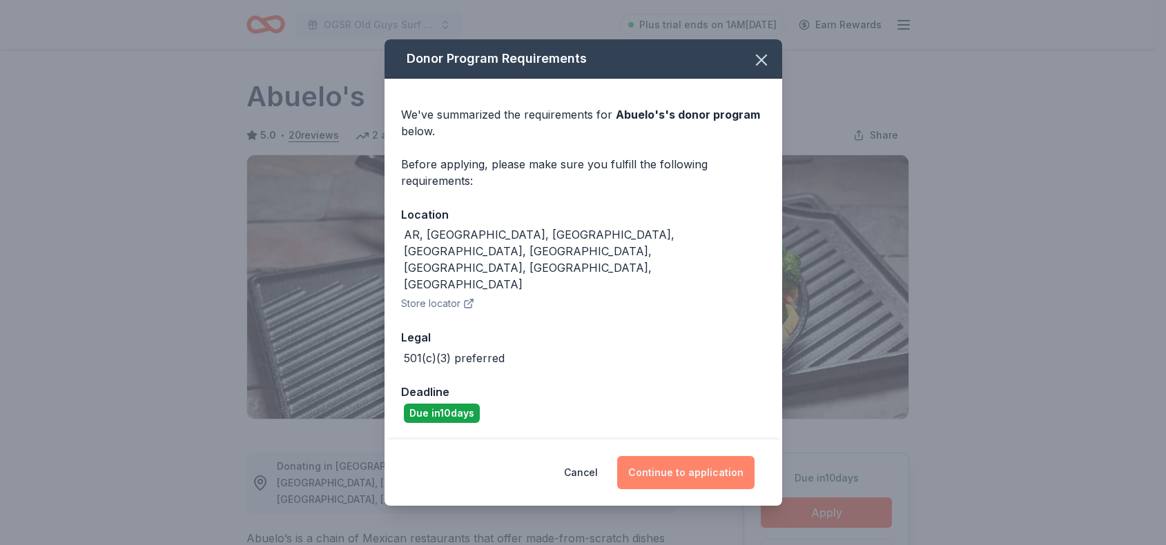
click at [697, 456] on button "Continue to application" at bounding box center [685, 472] width 137 height 33
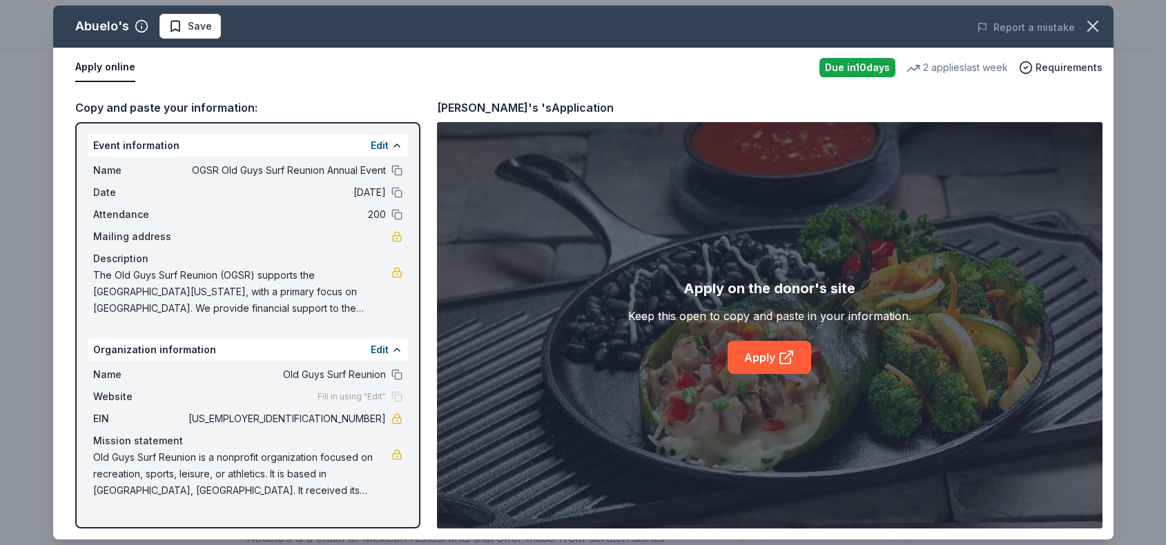
click at [222, 108] on div "Copy and paste your information:" at bounding box center [247, 108] width 345 height 18
click at [782, 361] on icon at bounding box center [786, 357] width 17 height 17
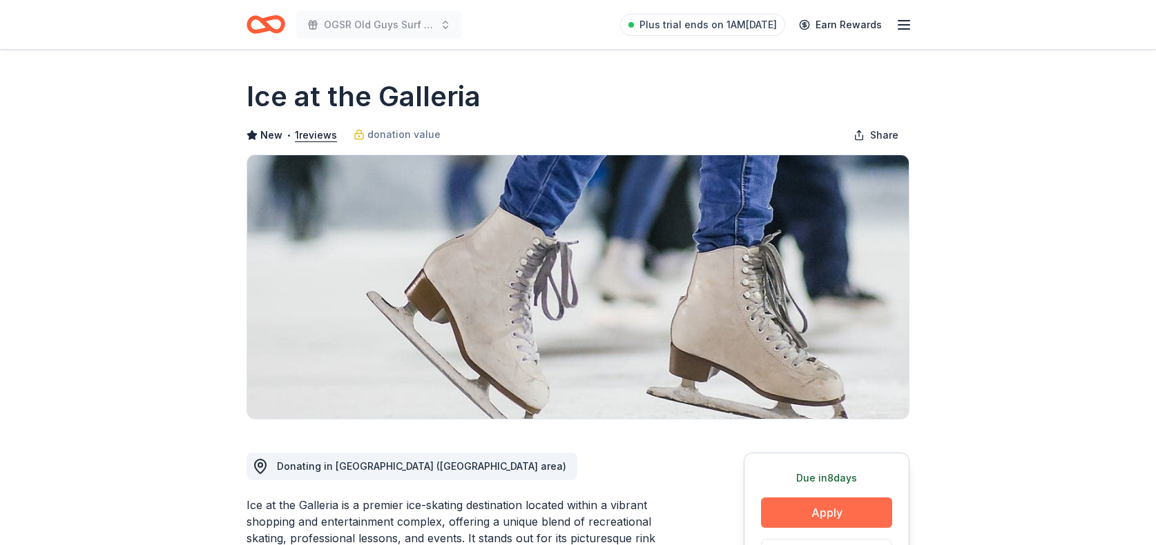
click at [836, 508] on button "Apply" at bounding box center [826, 513] width 131 height 30
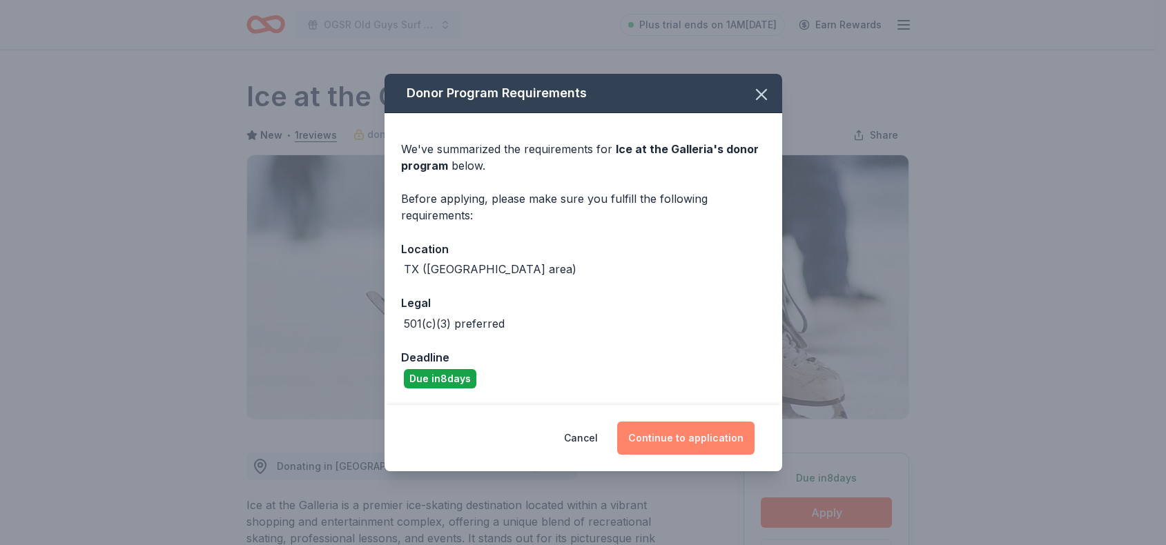
click at [656, 434] on button "Continue to application" at bounding box center [685, 438] width 137 height 33
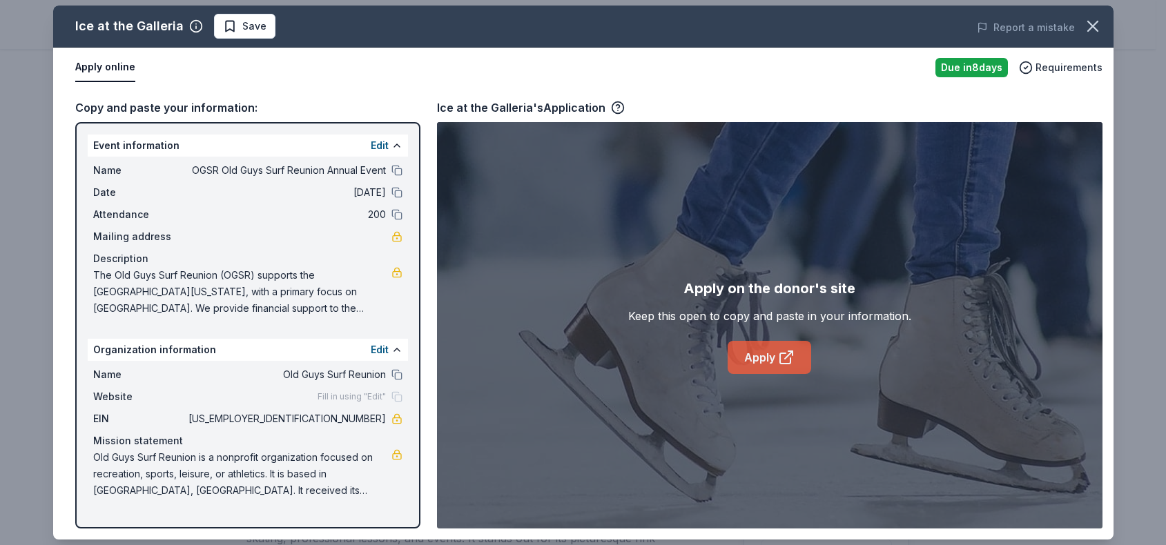
click at [748, 355] on link "Apply" at bounding box center [770, 357] width 84 height 33
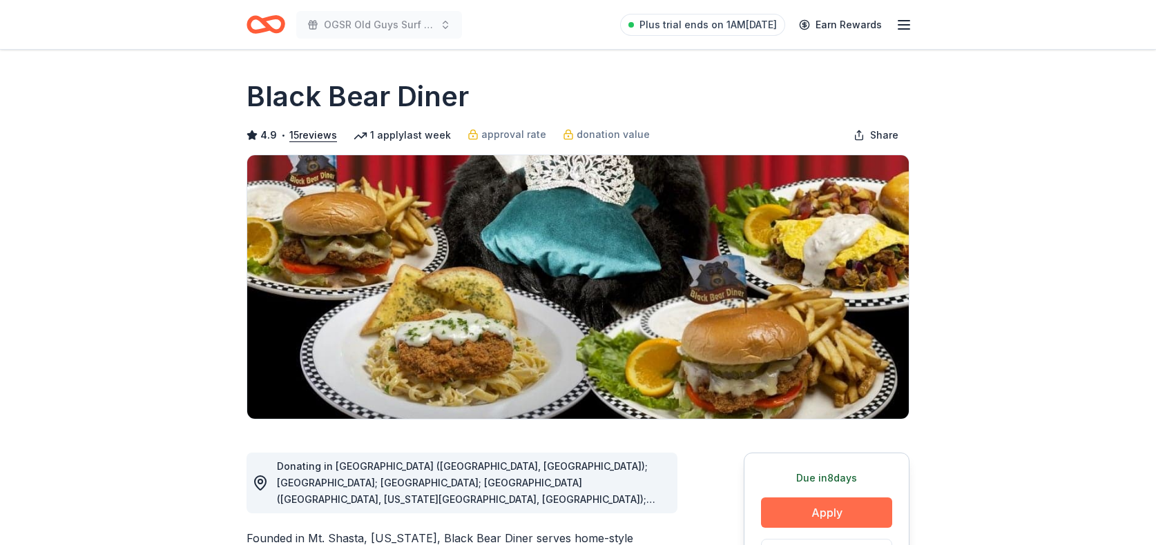
click at [791, 514] on button "Apply" at bounding box center [826, 513] width 131 height 30
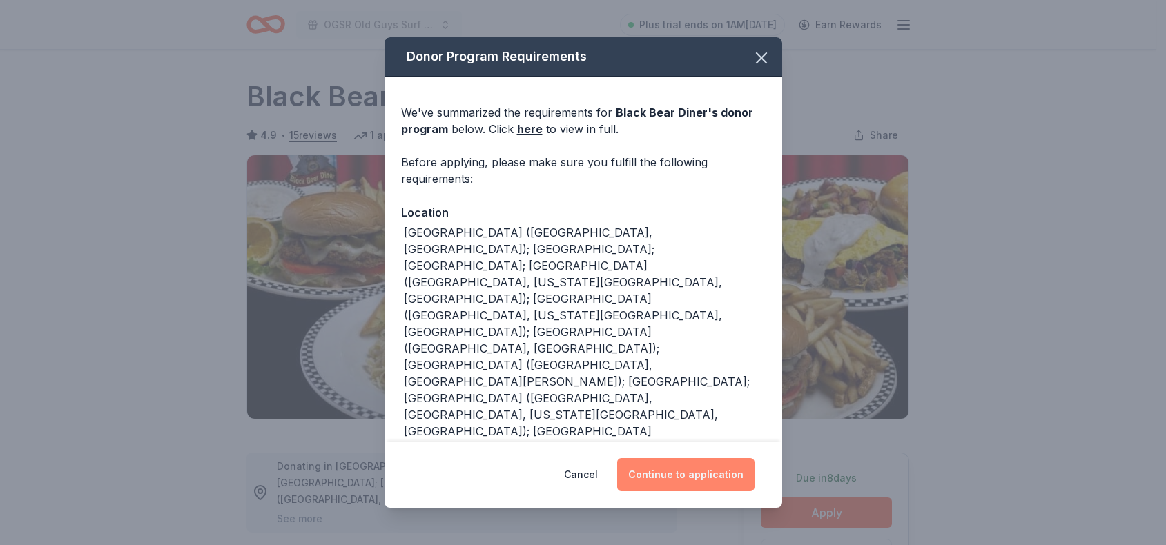
click at [674, 472] on button "Continue to application" at bounding box center [685, 474] width 137 height 33
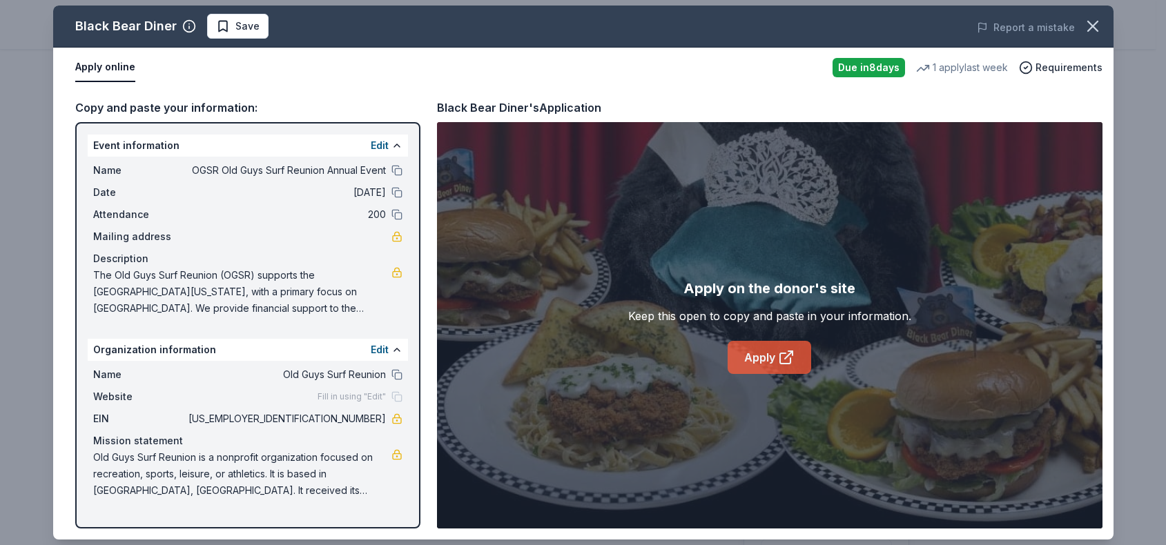
click at [763, 360] on link "Apply" at bounding box center [770, 357] width 84 height 33
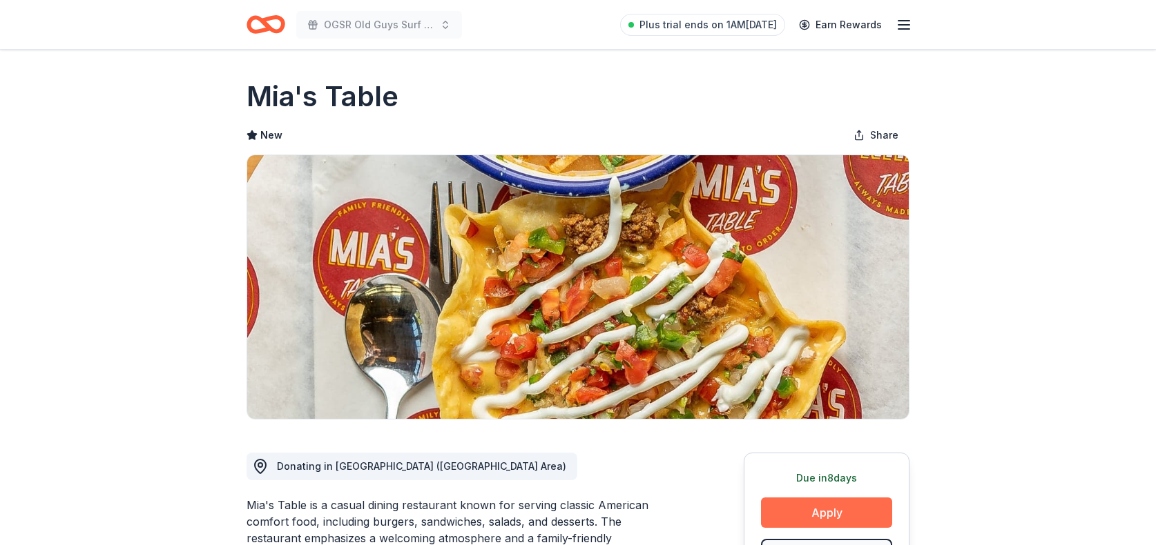
click at [817, 514] on button "Apply" at bounding box center [826, 513] width 131 height 30
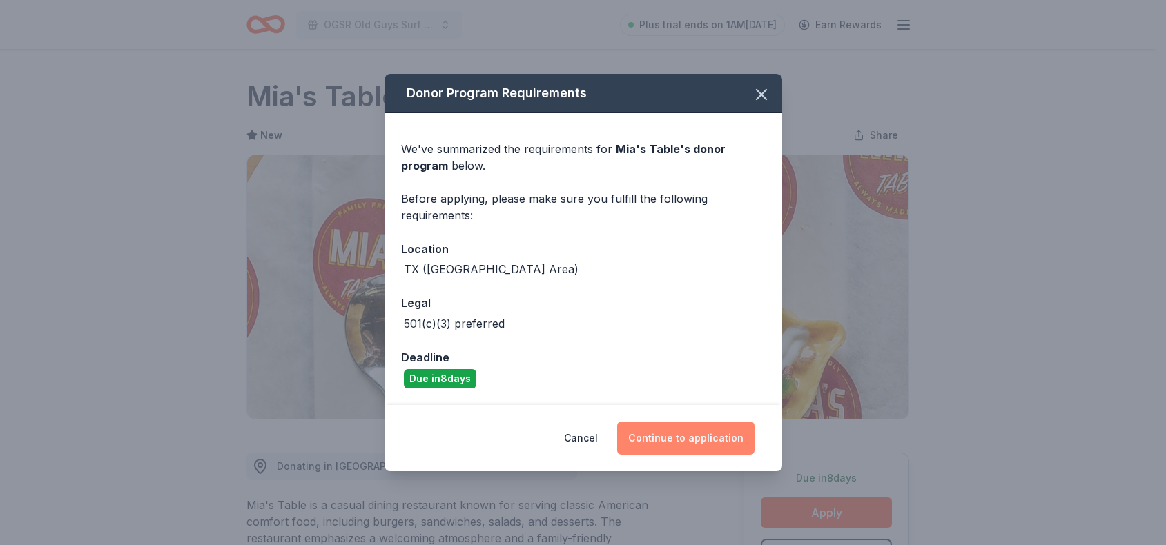
click at [668, 435] on button "Continue to application" at bounding box center [685, 438] width 137 height 33
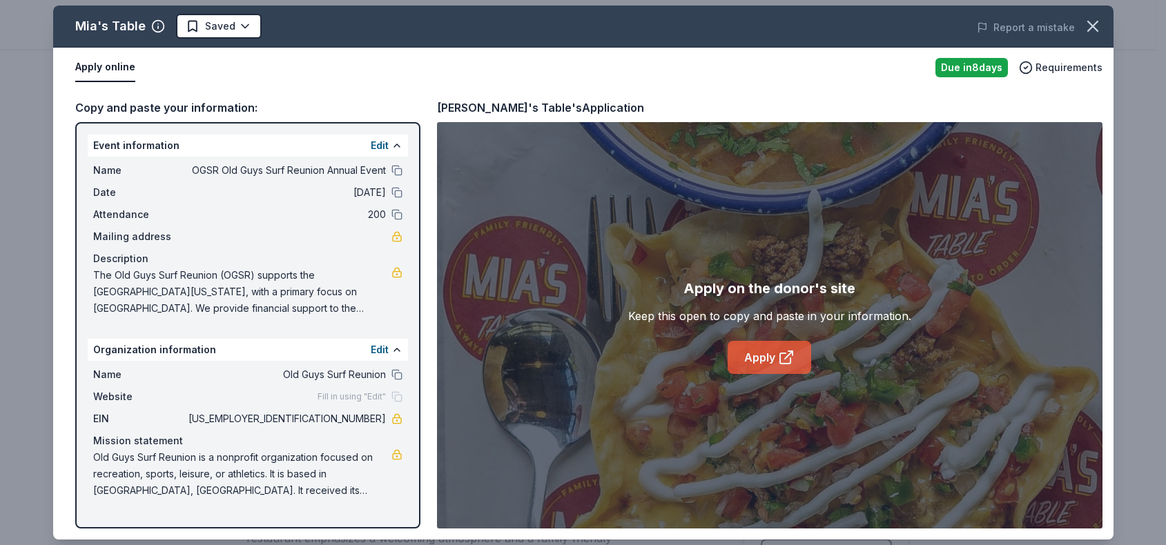
click at [770, 364] on link "Apply" at bounding box center [770, 357] width 84 height 33
